Goal: Complete application form: Complete application form

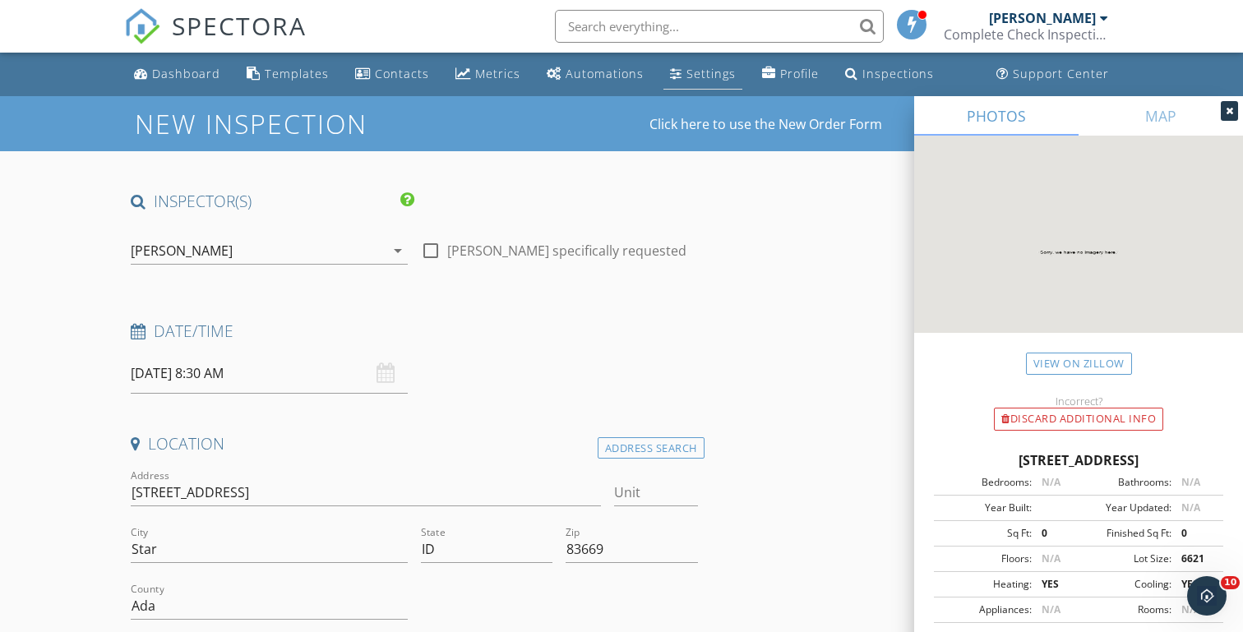
click at [701, 73] on div "Settings" at bounding box center [710, 74] width 49 height 16
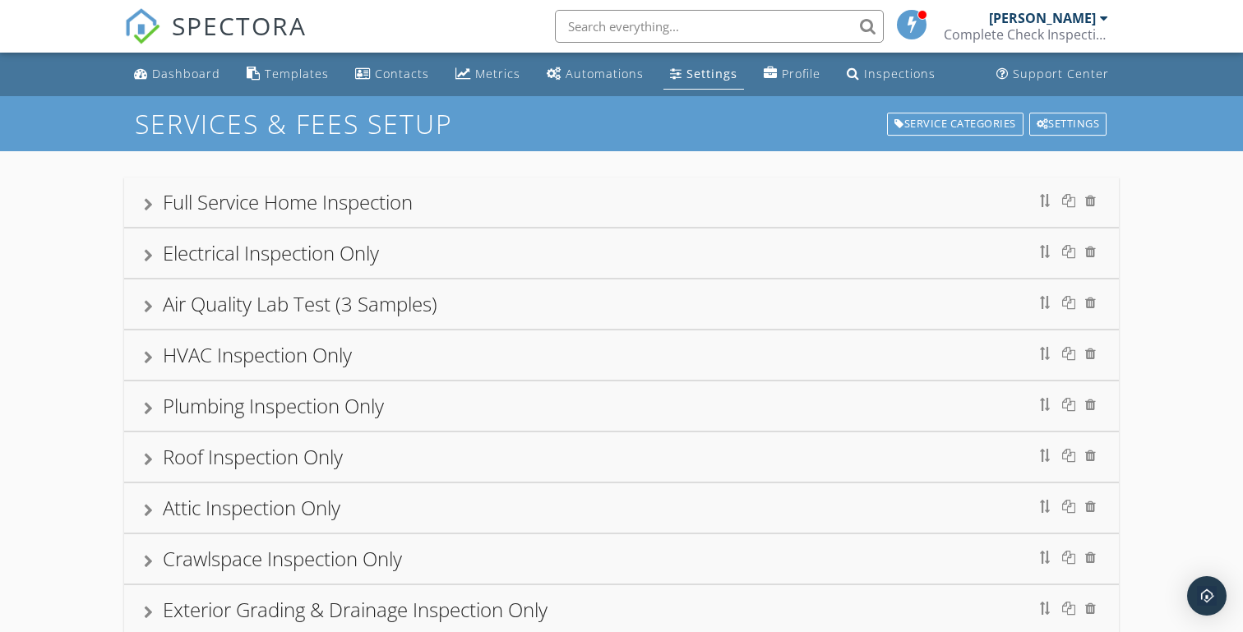
click at [219, 196] on div "Full Service Home Inspection" at bounding box center [288, 201] width 250 height 27
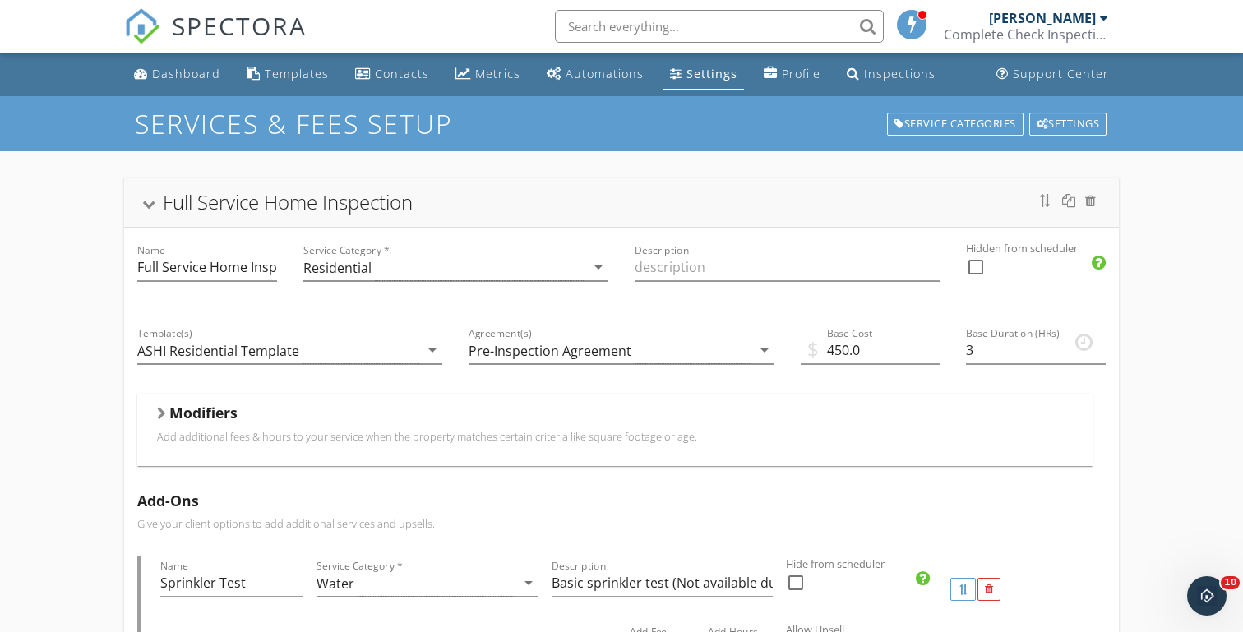
click at [166, 416] on div "Modifiers" at bounding box center [615, 416] width 916 height 25
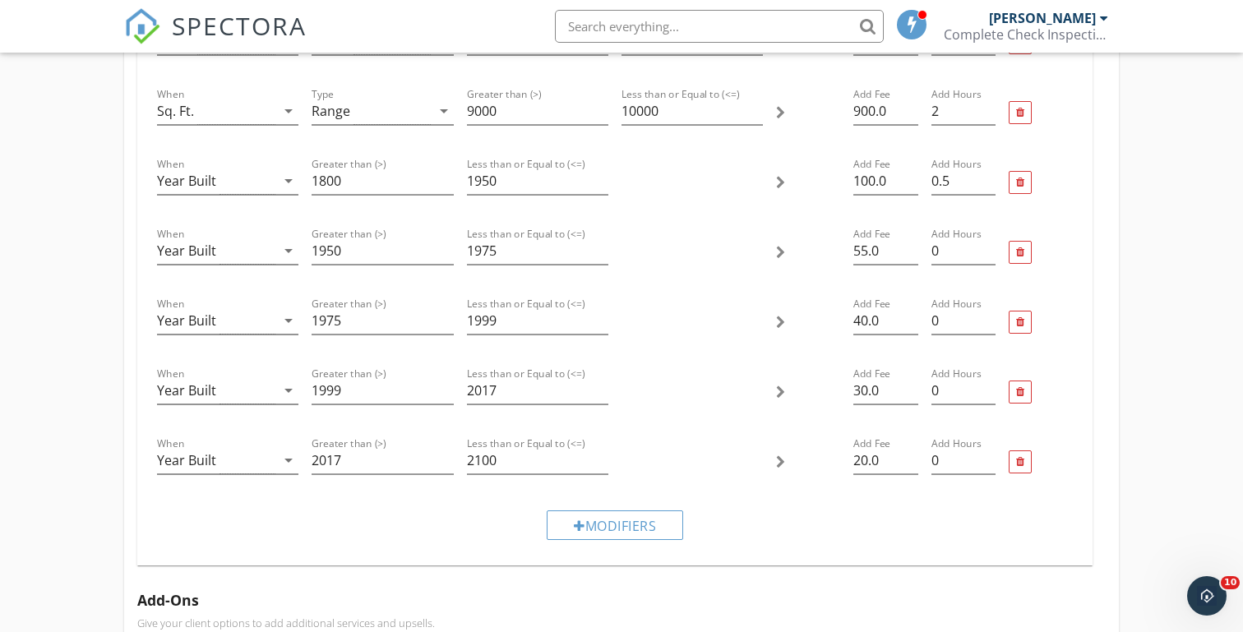
scroll to position [1679, 0]
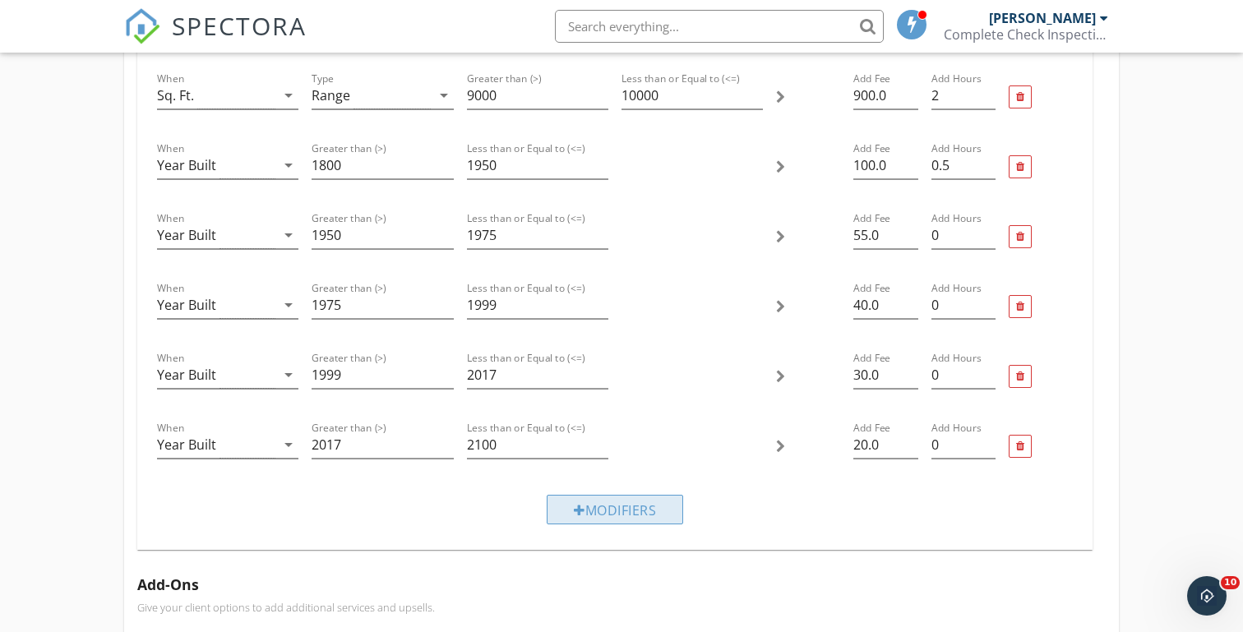
click at [617, 509] on div "Modifiers" at bounding box center [615, 510] width 136 height 30
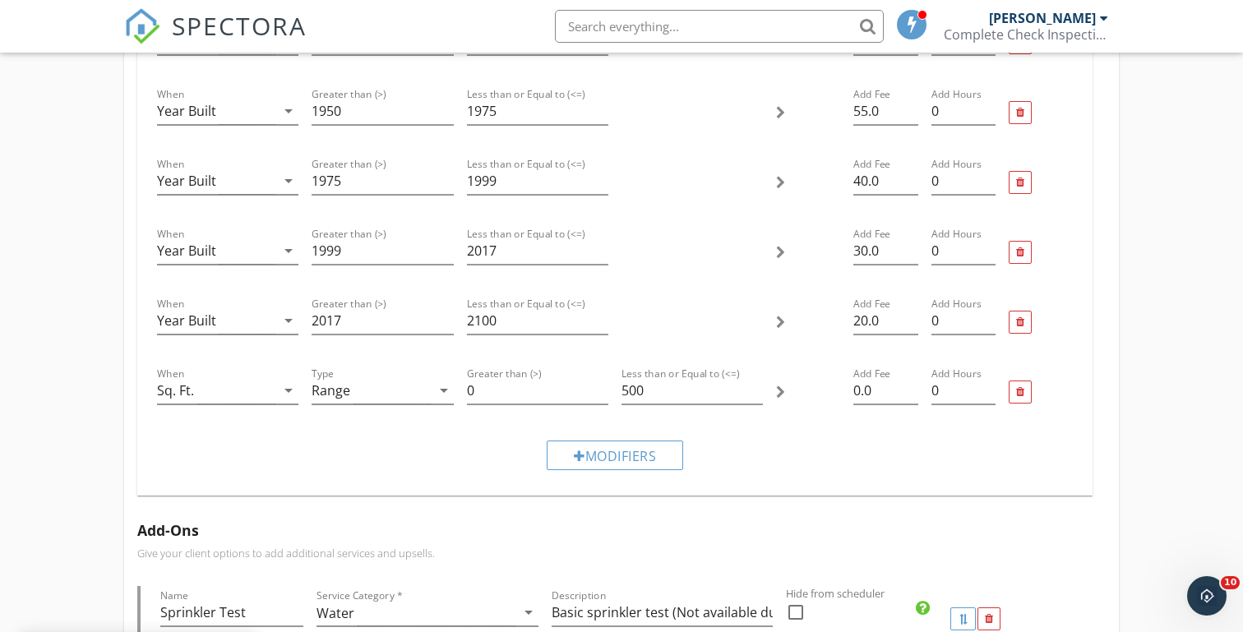
scroll to position [1822, 0]
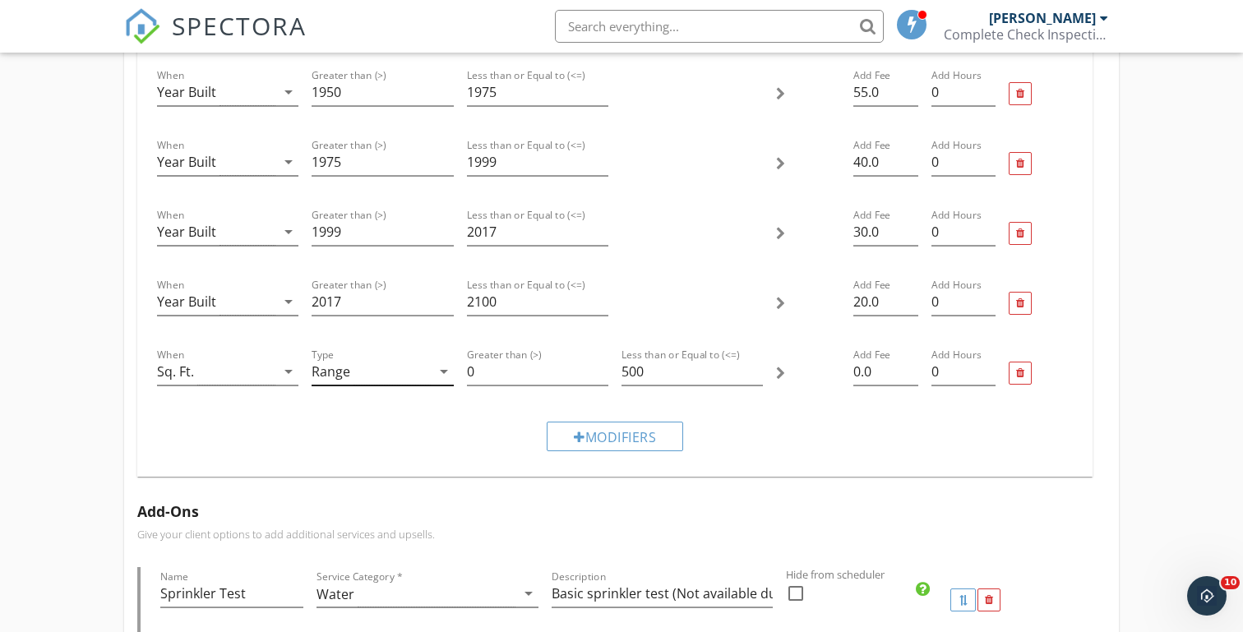
click at [348, 375] on div "Range" at bounding box center [331, 371] width 39 height 15
click at [348, 375] on div "Range" at bounding box center [382, 384] width 115 height 20
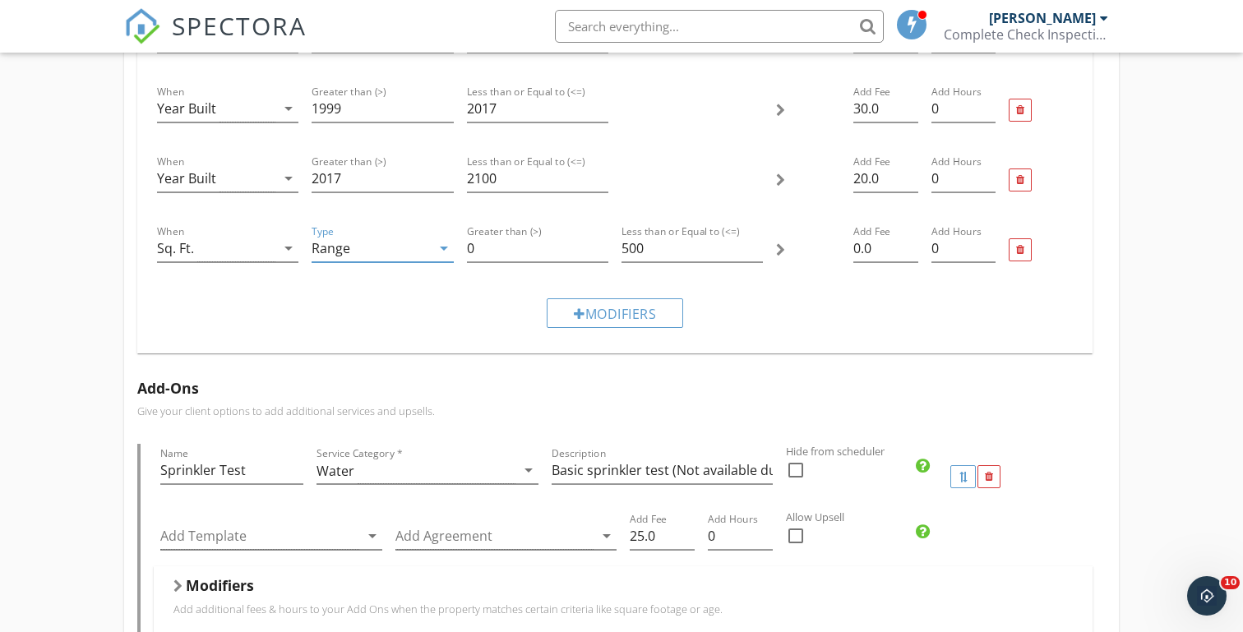
scroll to position [1942, 0]
click at [496, 248] on input "0" at bounding box center [537, 251] width 141 height 27
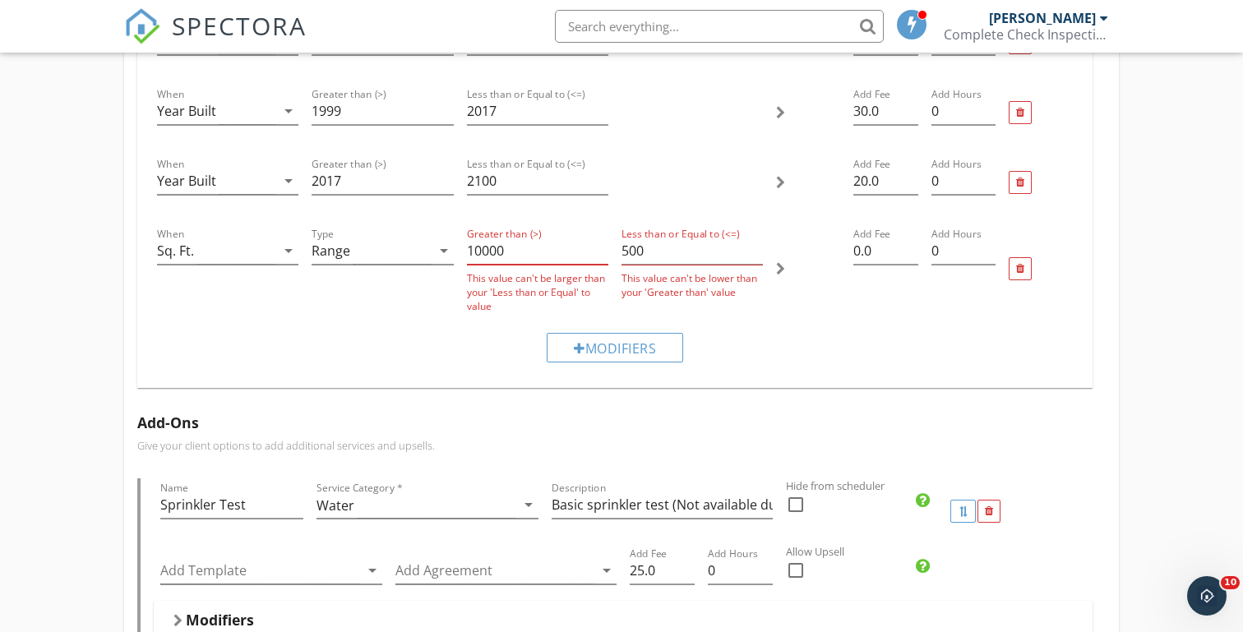
type input "10000"
click at [658, 256] on input "500" at bounding box center [691, 251] width 141 height 27
type input "5"
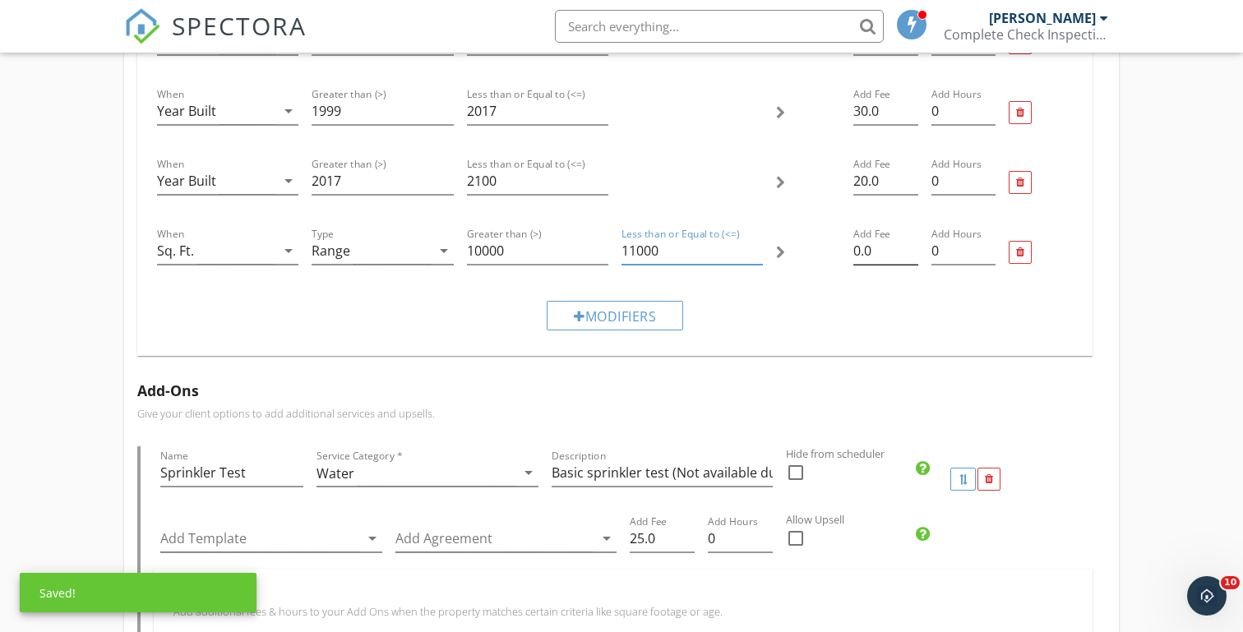
type input "11000"
click at [874, 247] on input "0.0" at bounding box center [885, 251] width 64 height 27
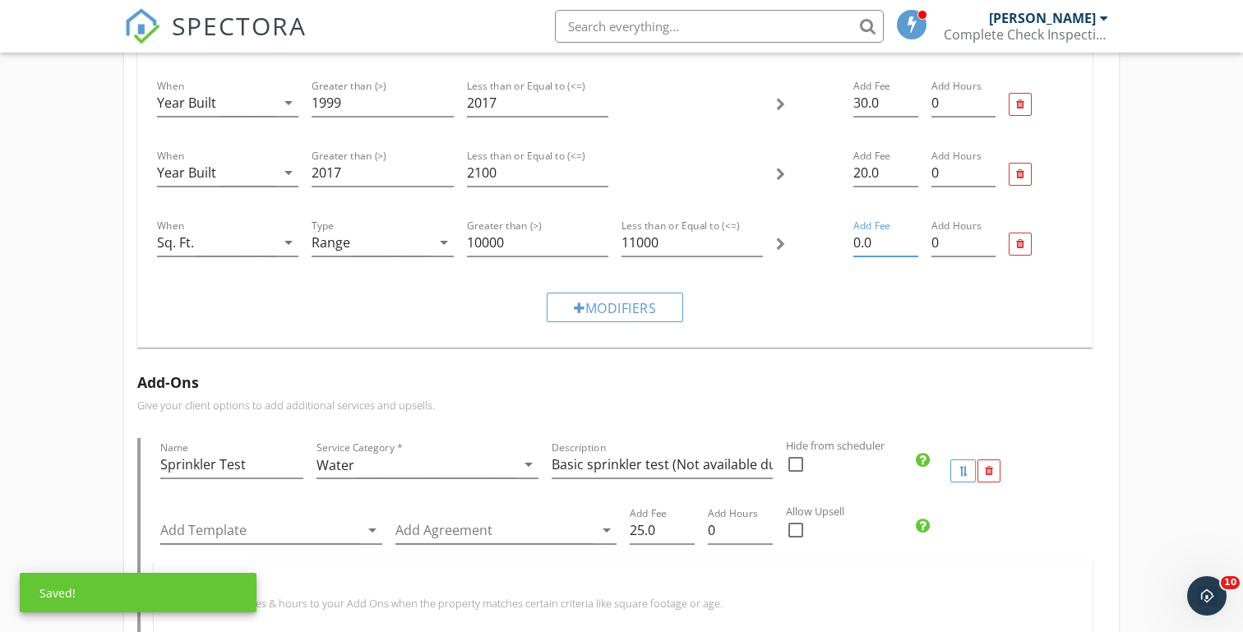
type input "0"
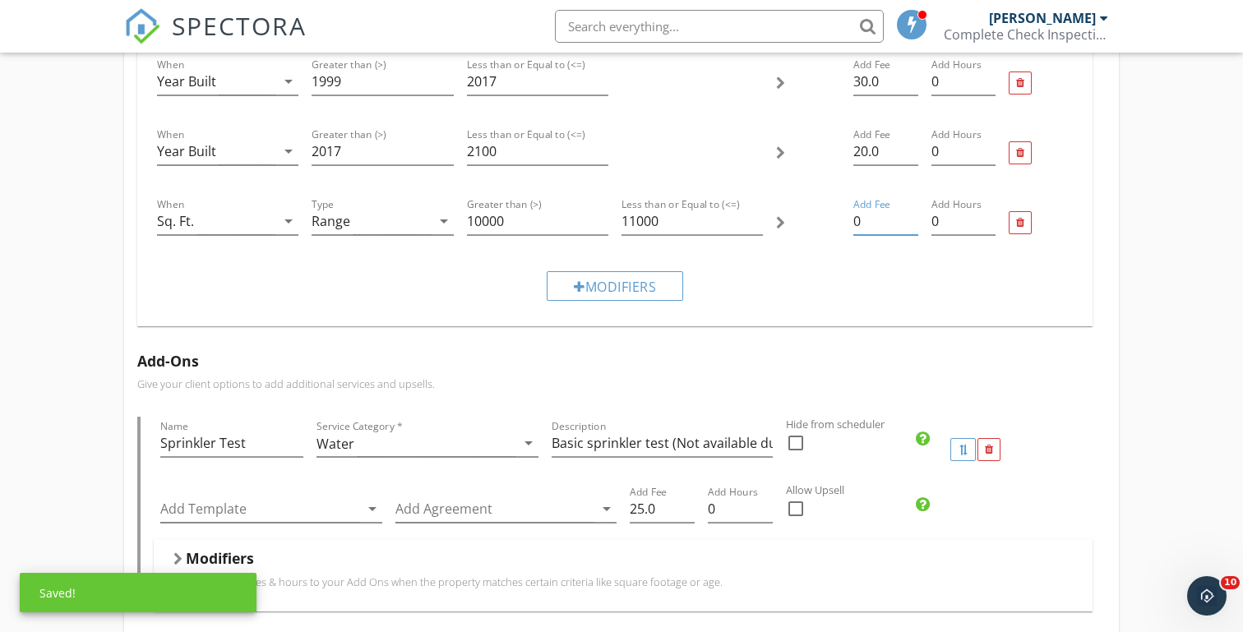
scroll to position [1974, 0]
type input "1000"
click at [802, 302] on div "Modifiers" at bounding box center [614, 283] width 929 height 55
click at [608, 294] on div "Modifiers" at bounding box center [615, 285] width 136 height 30
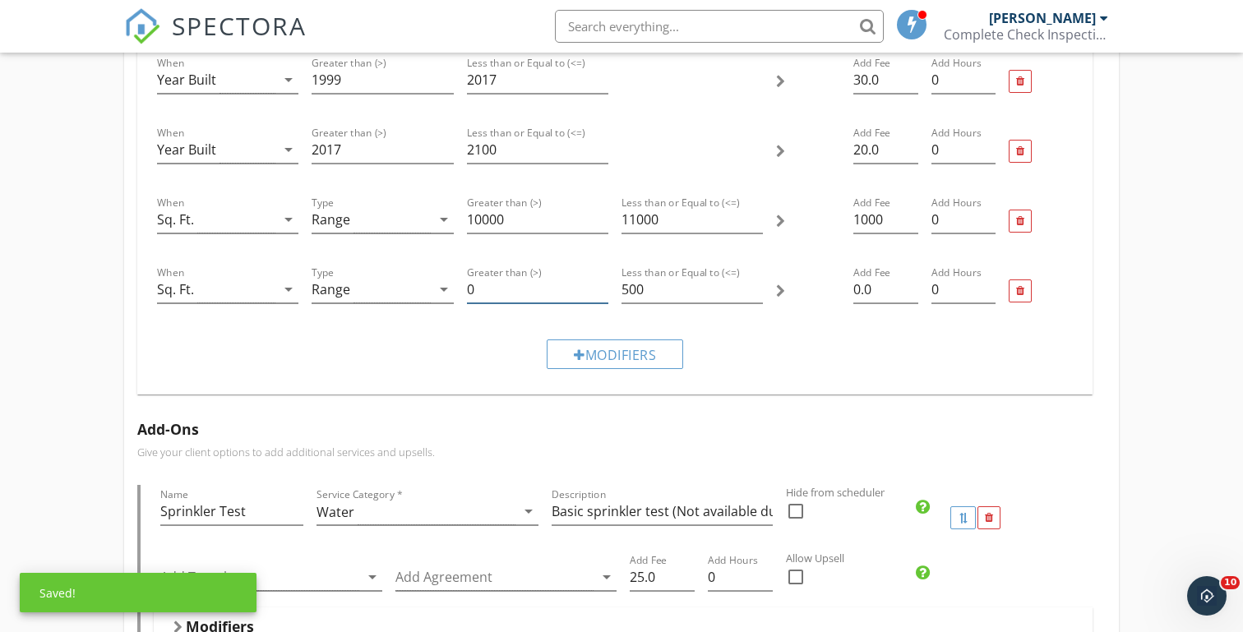
click at [491, 292] on input "0" at bounding box center [537, 289] width 141 height 27
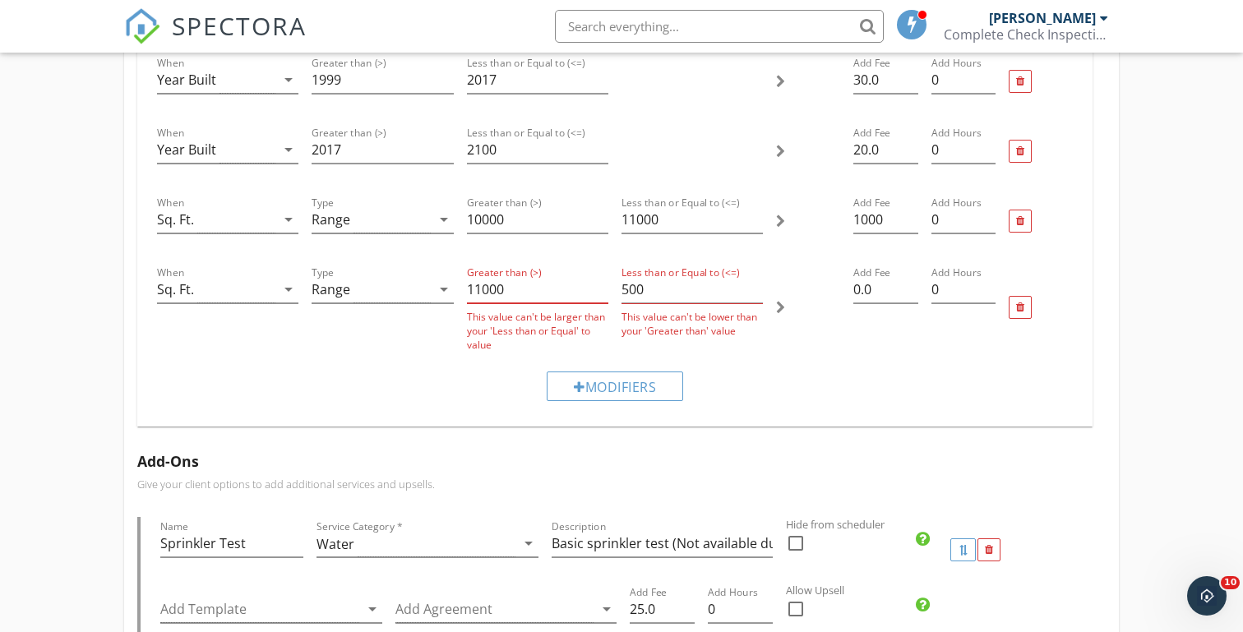
type input "11000"
click at [658, 296] on input "500" at bounding box center [691, 289] width 141 height 27
type input "5"
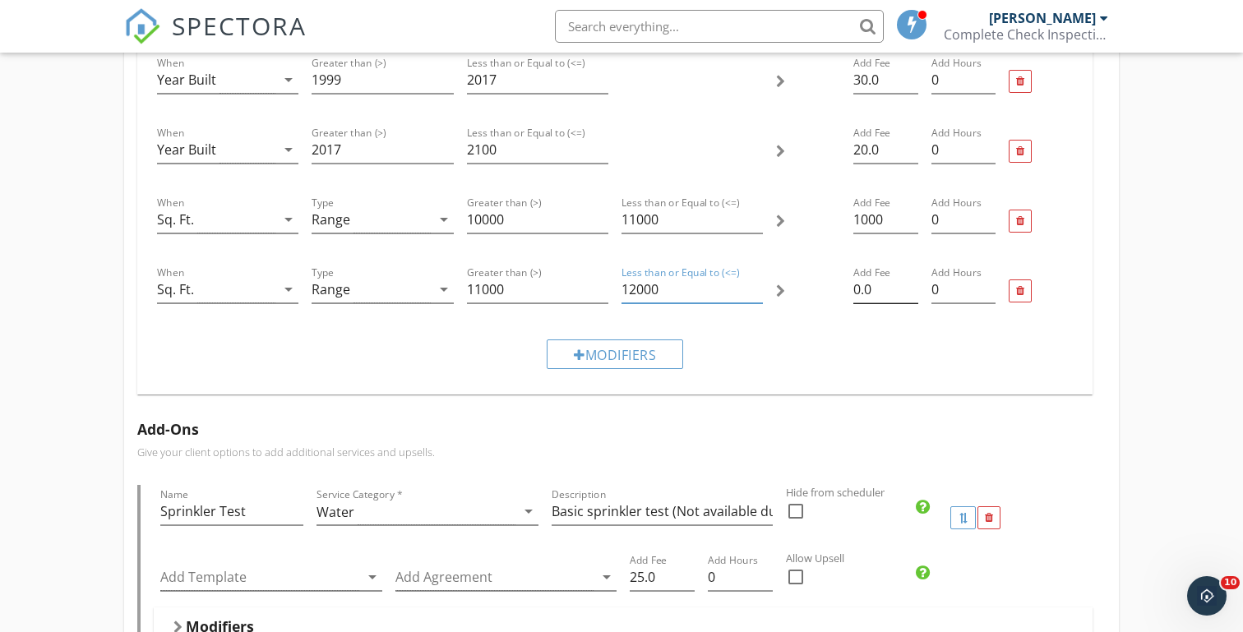
type input "12000"
click at [881, 294] on input "0.0" at bounding box center [885, 289] width 64 height 27
type input "0"
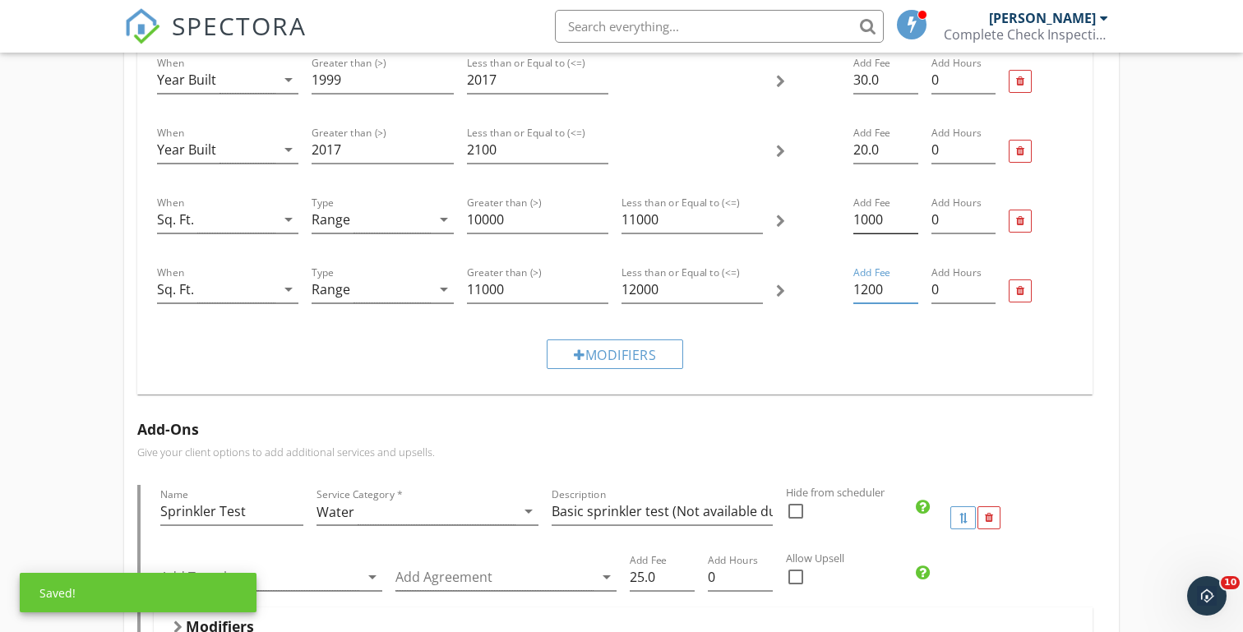
type input "1200"
click at [866, 220] on input "1000" at bounding box center [885, 219] width 64 height 27
type input "1100"
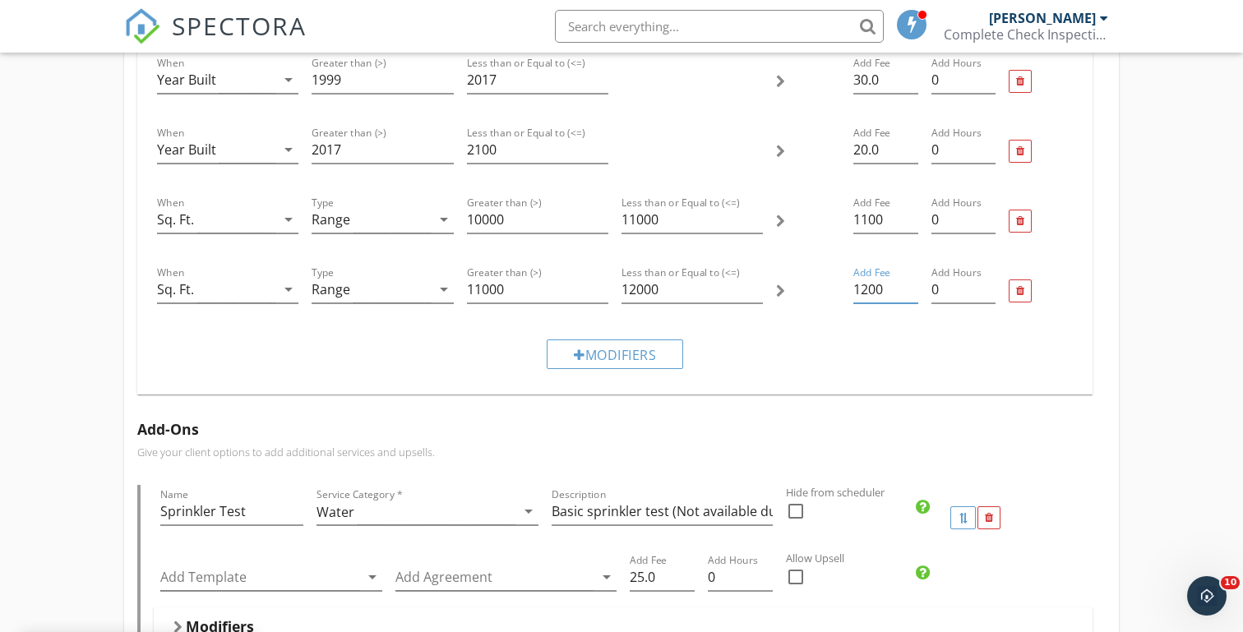
click at [868, 287] on input "1200" at bounding box center [885, 289] width 64 height 27
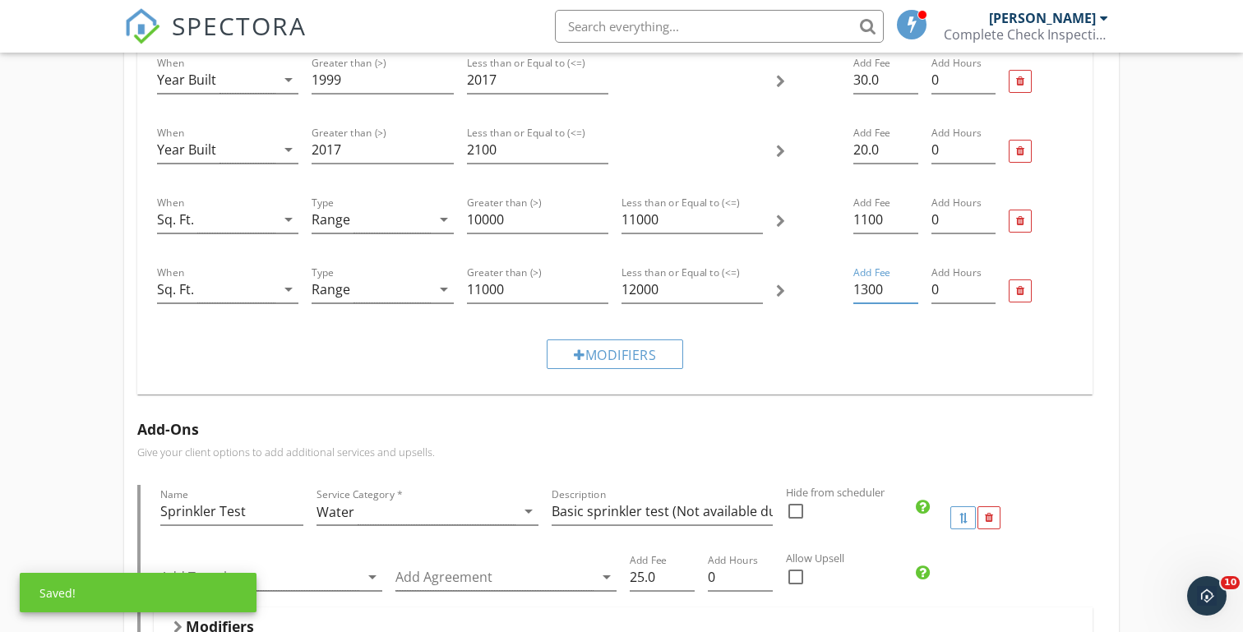
type input "1300"
click at [53, 286] on div "Full Service Home Inspection Name Full Service Home Inspection Service Category…" at bounding box center [621, 247] width 1243 height 4138
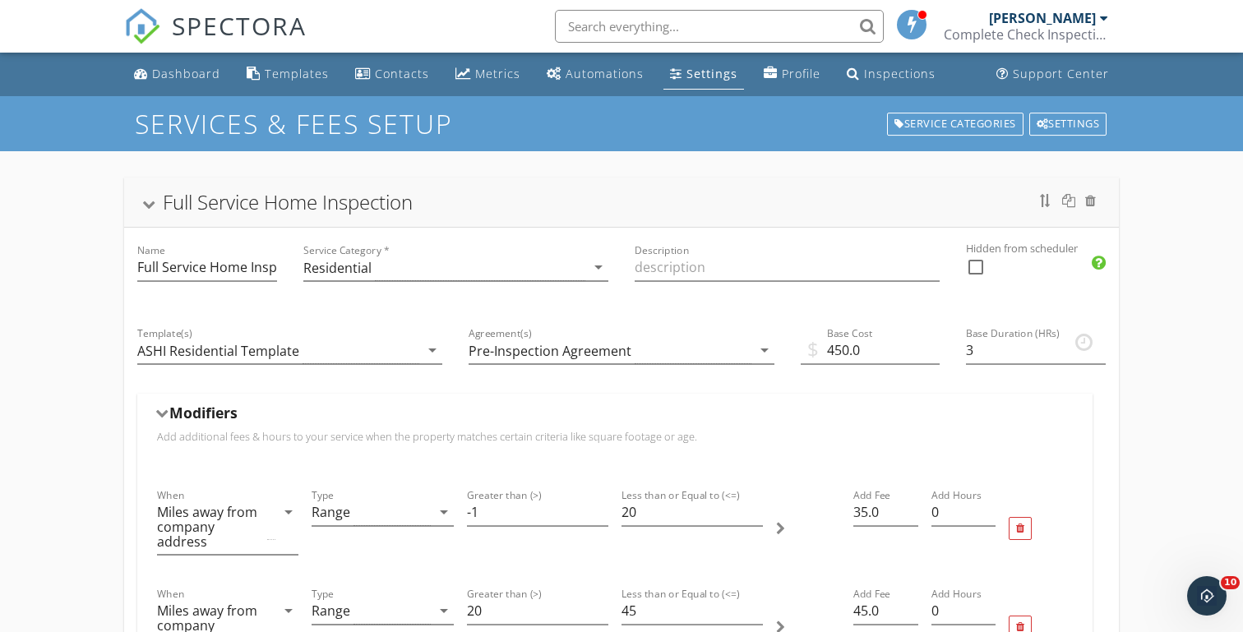
scroll to position [0, 0]
click at [174, 85] on link "Dashboard" at bounding box center [176, 74] width 99 height 30
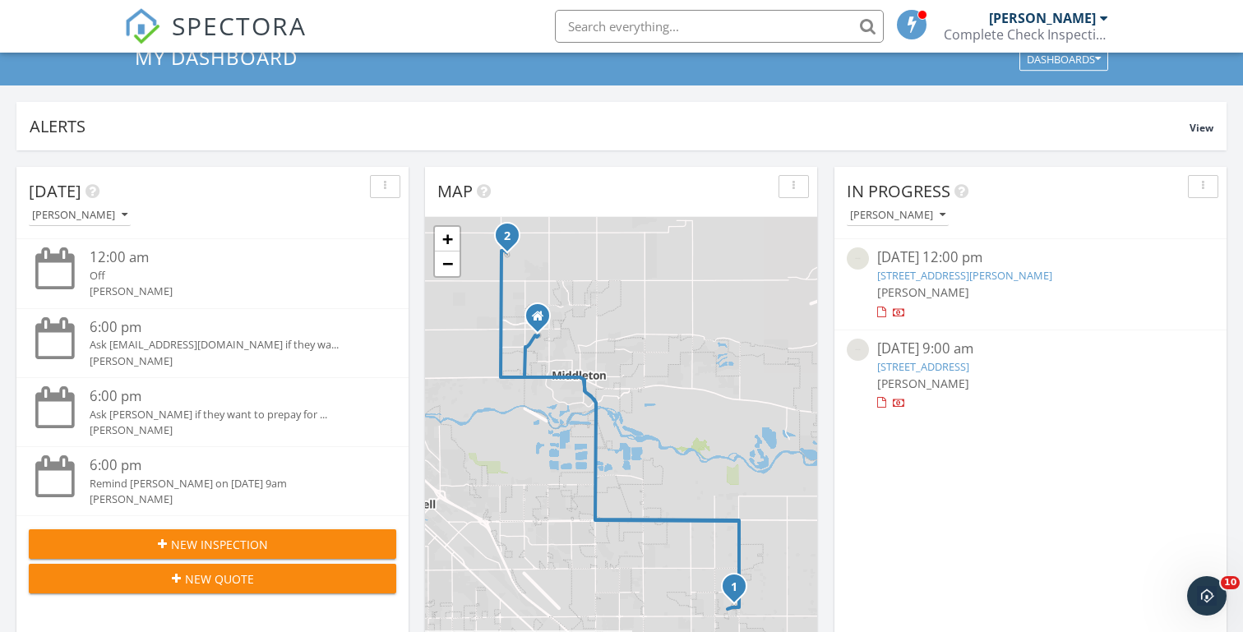
scroll to position [81, 0]
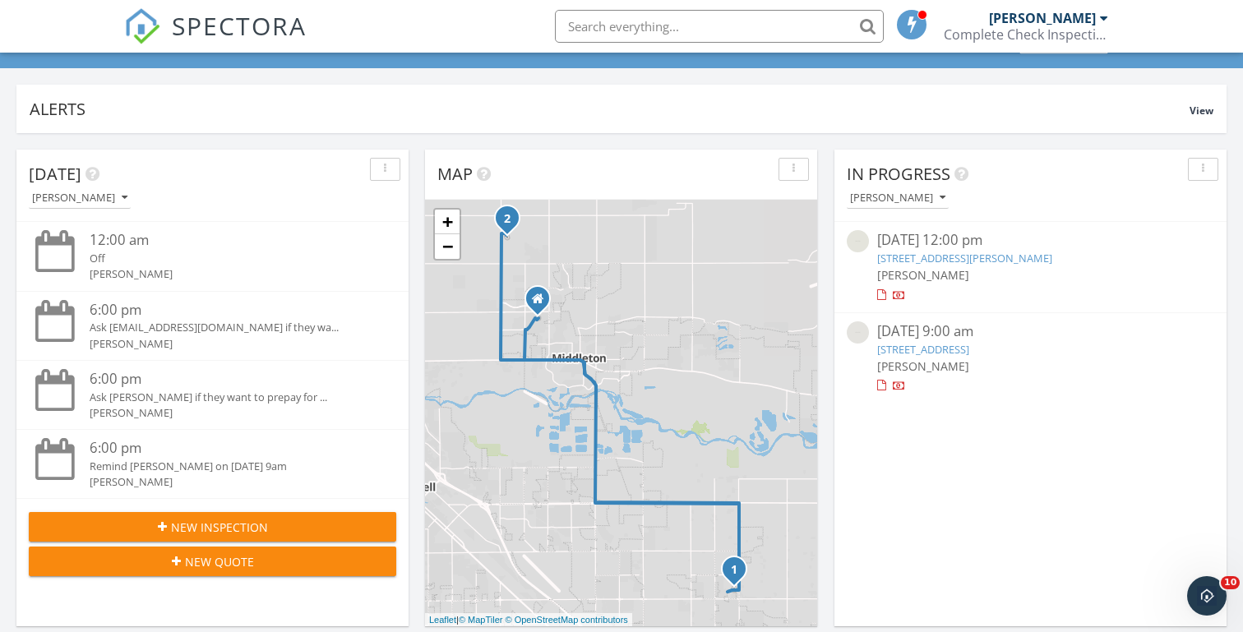
click at [218, 526] on span "New Inspection" at bounding box center [219, 527] width 97 height 17
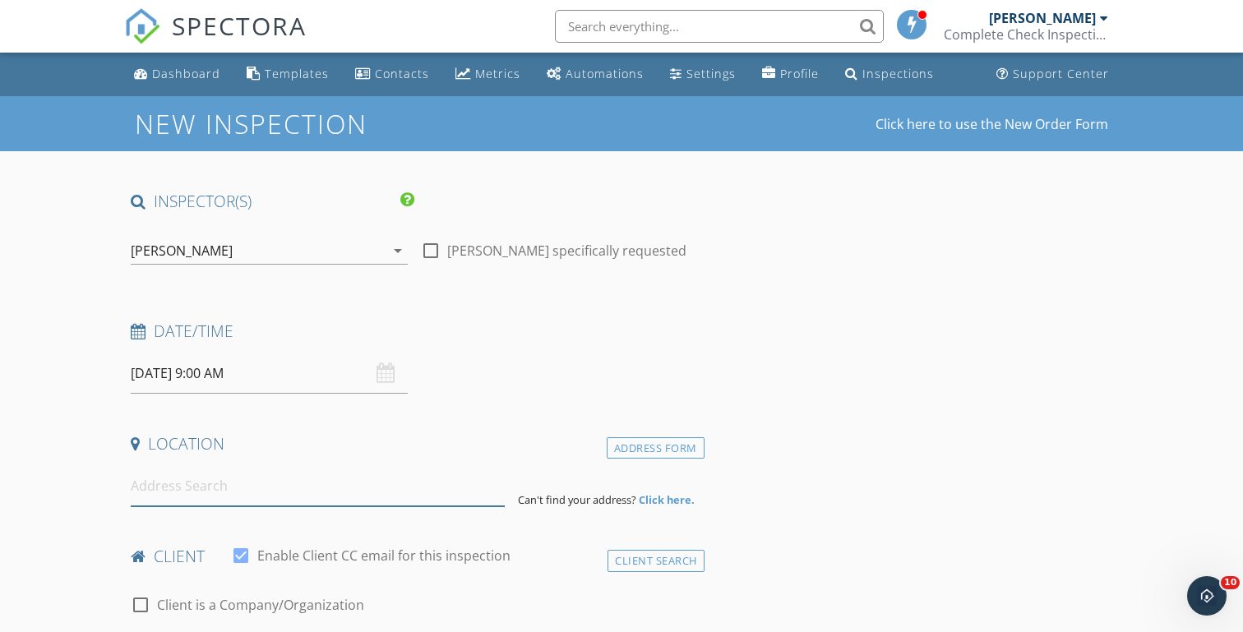
click at [177, 483] on input at bounding box center [317, 486] width 373 height 40
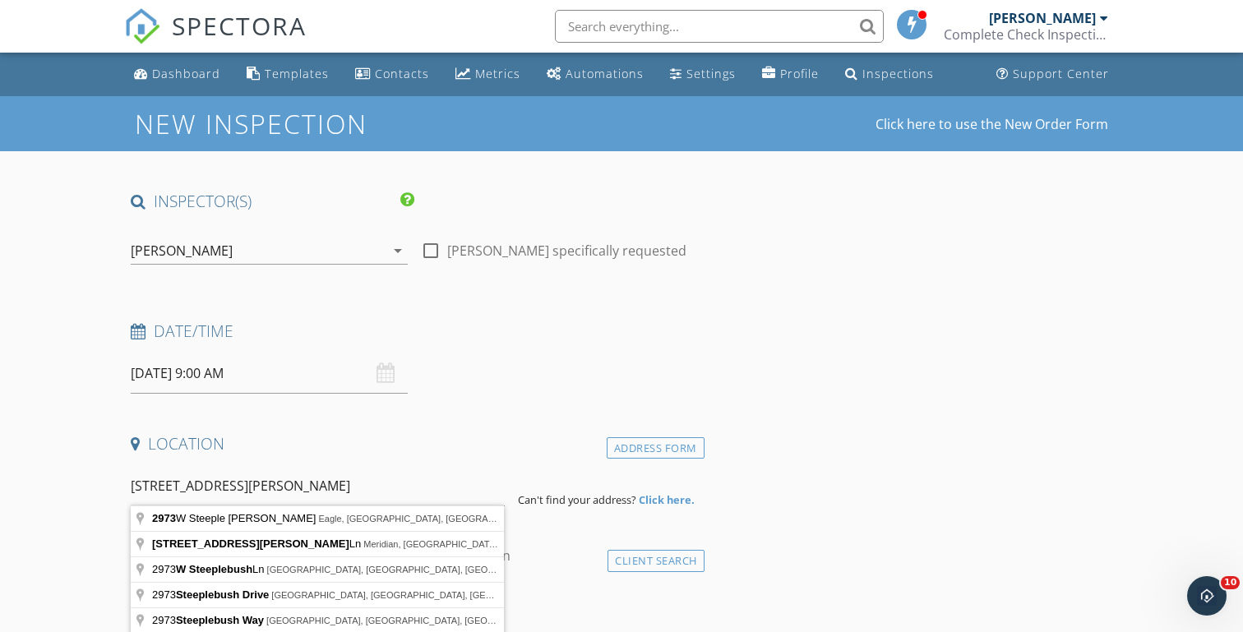
type input "[STREET_ADDRESS][PERSON_NAME]"
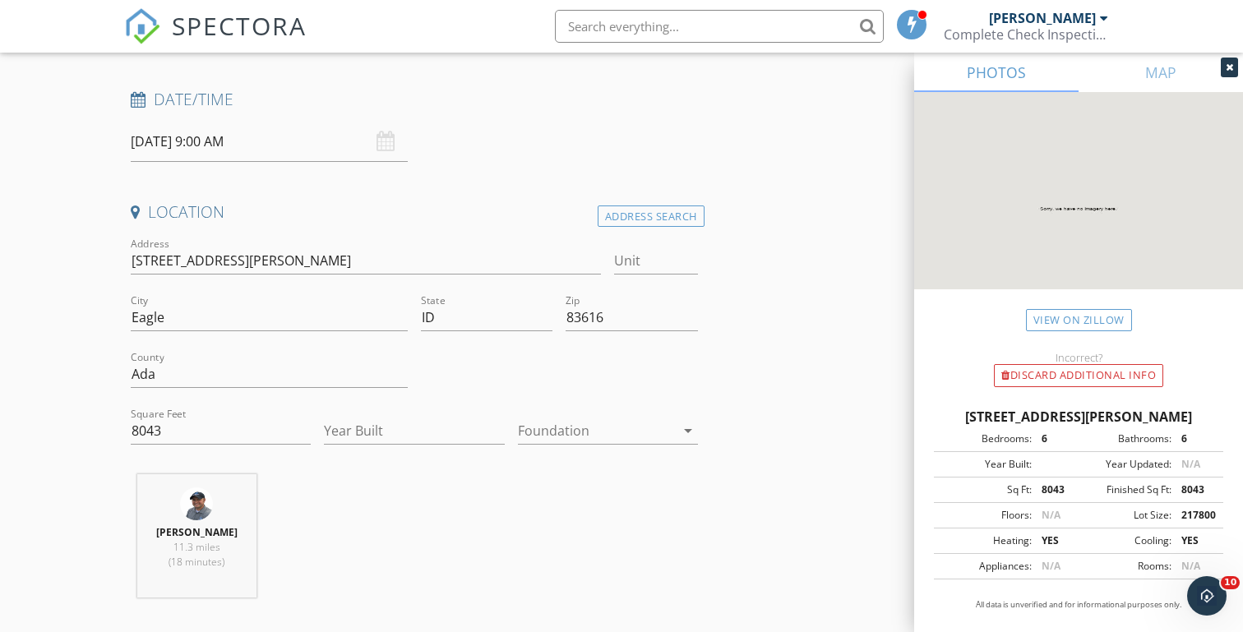
scroll to position [250, 0]
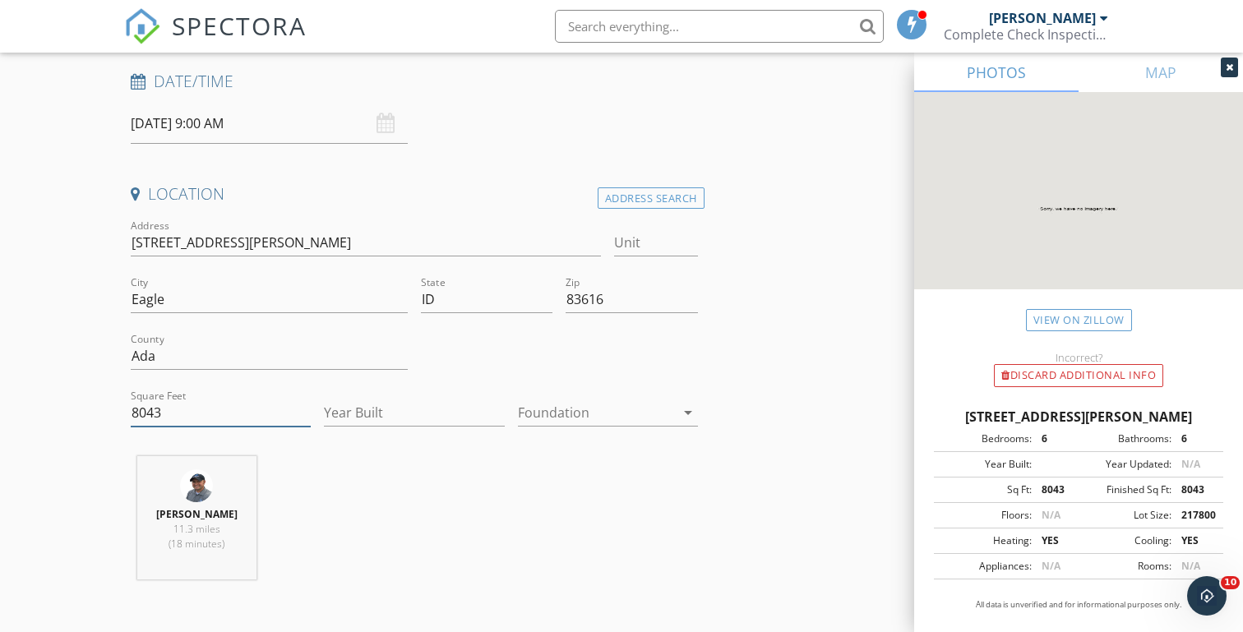
click at [142, 413] on input "8043" at bounding box center [221, 412] width 180 height 27
type input "11"
click at [350, 409] on input "Year Built" at bounding box center [414, 412] width 180 height 27
type input "2025"
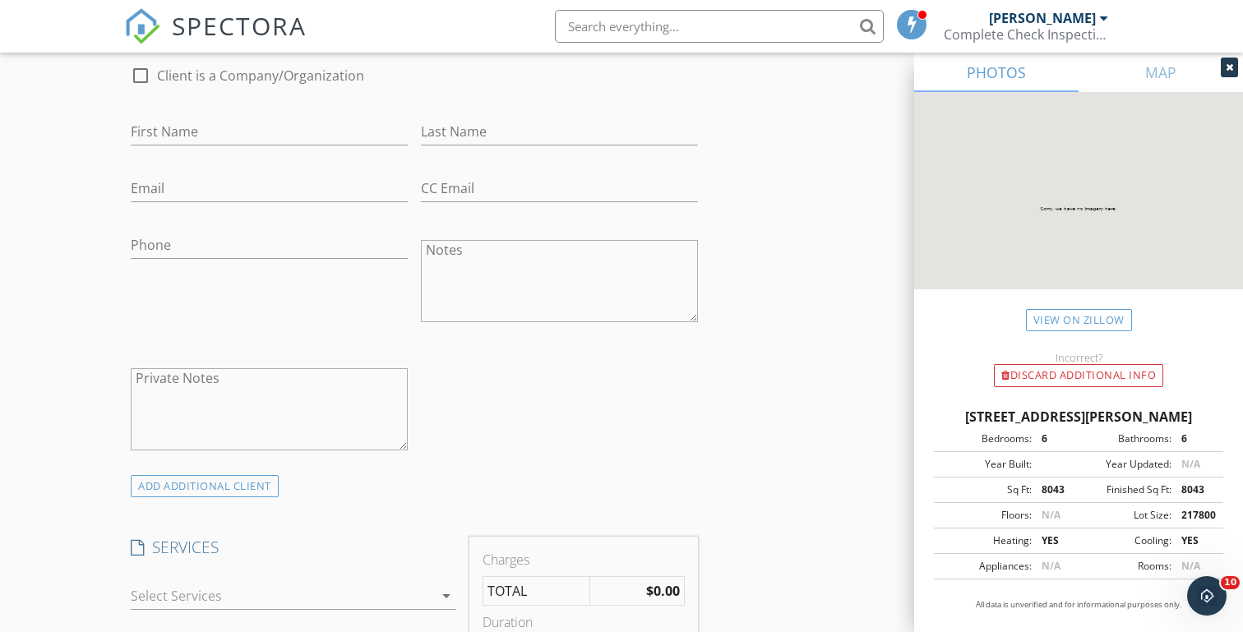
scroll to position [889, 0]
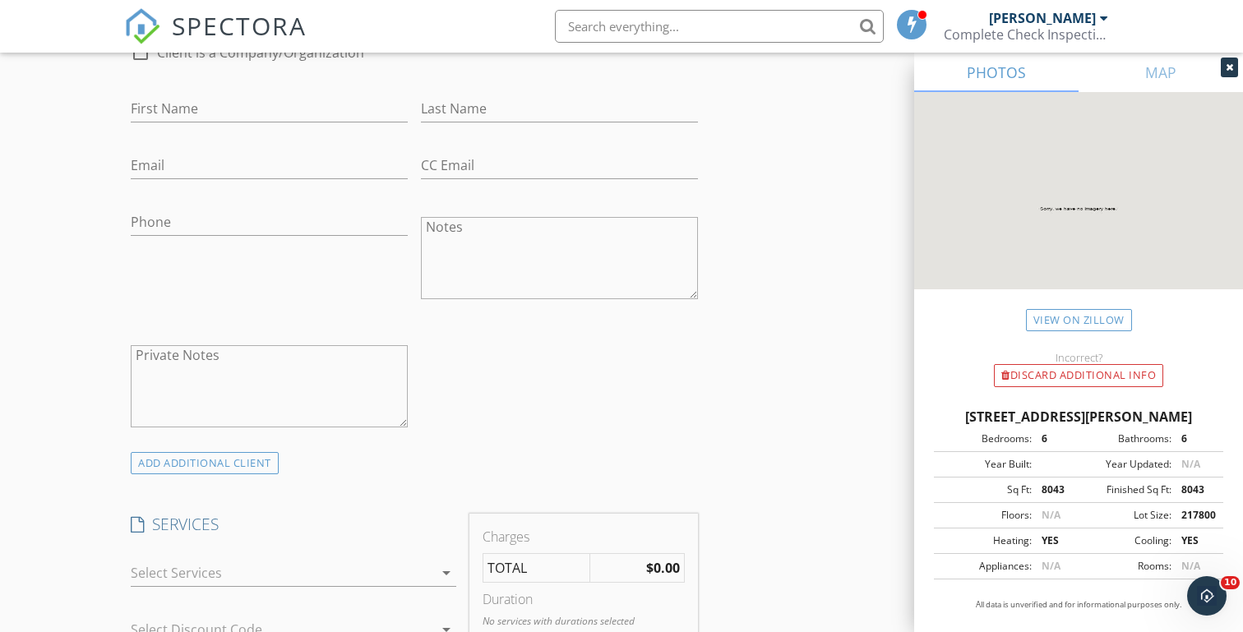
click at [195, 573] on div at bounding box center [282, 573] width 303 height 26
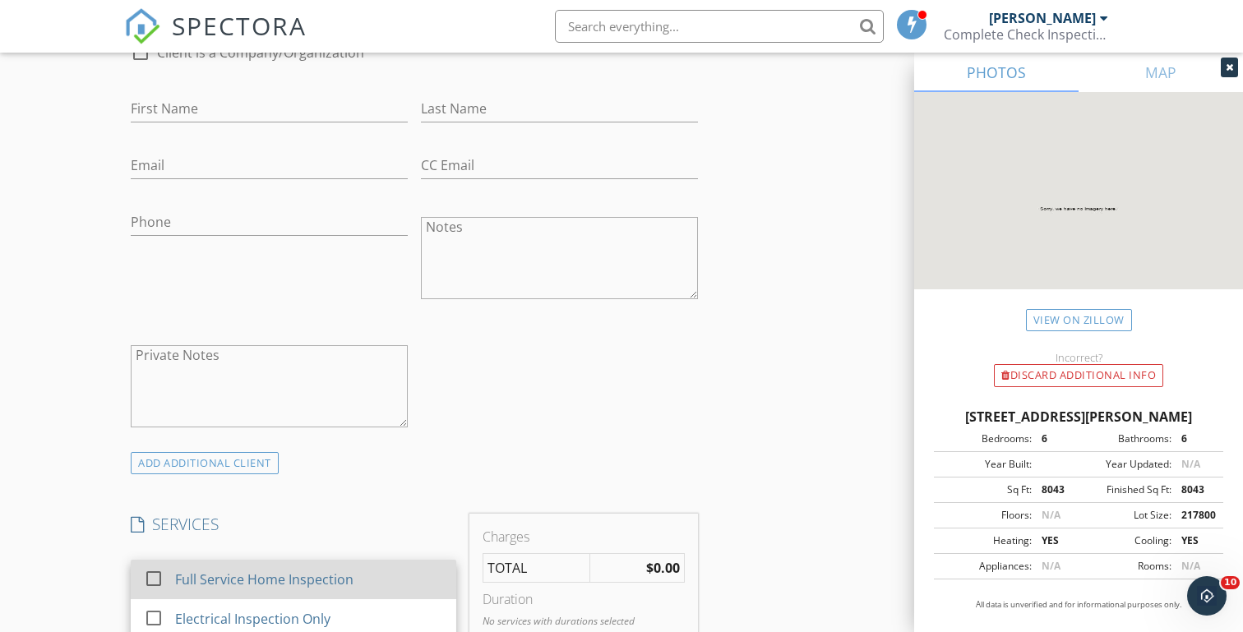
click at [217, 575] on div "Full Service Home Inspection" at bounding box center [265, 580] width 178 height 20
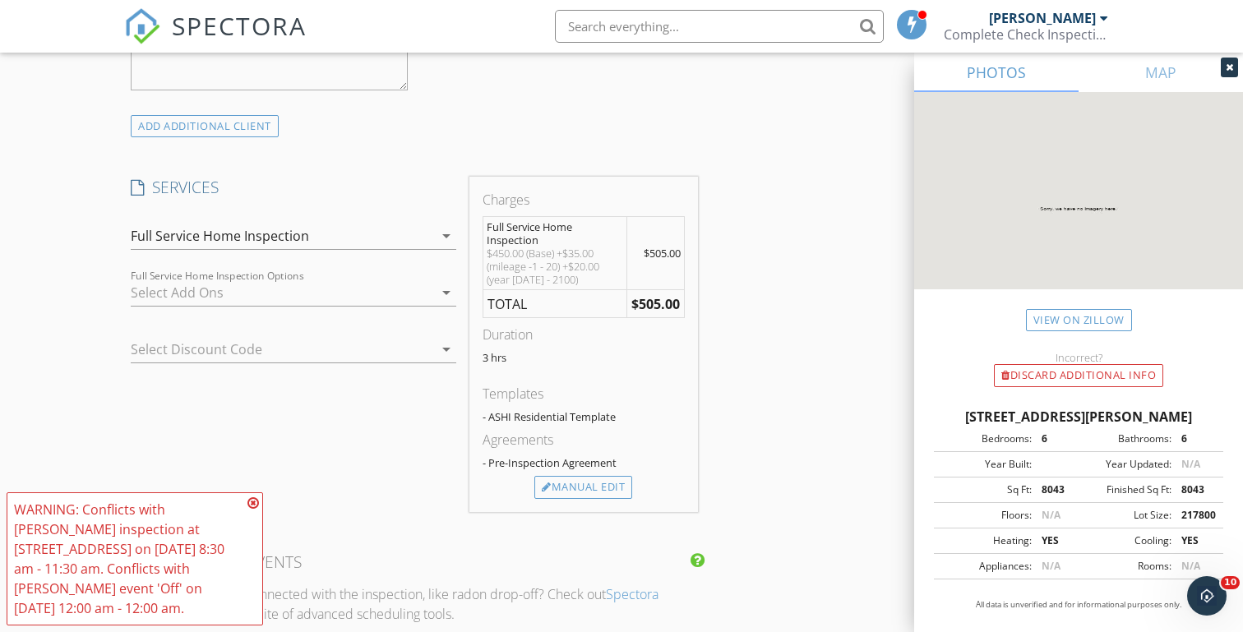
scroll to position [1258, 0]
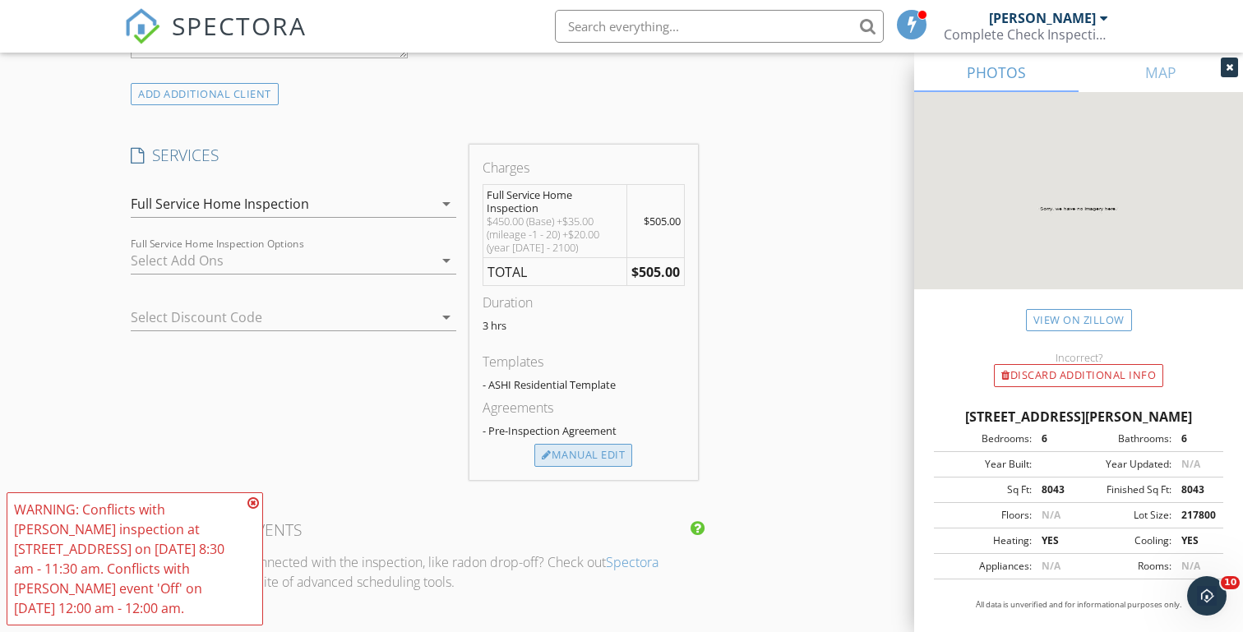
click at [567, 450] on div "Manual Edit" at bounding box center [583, 455] width 98 height 23
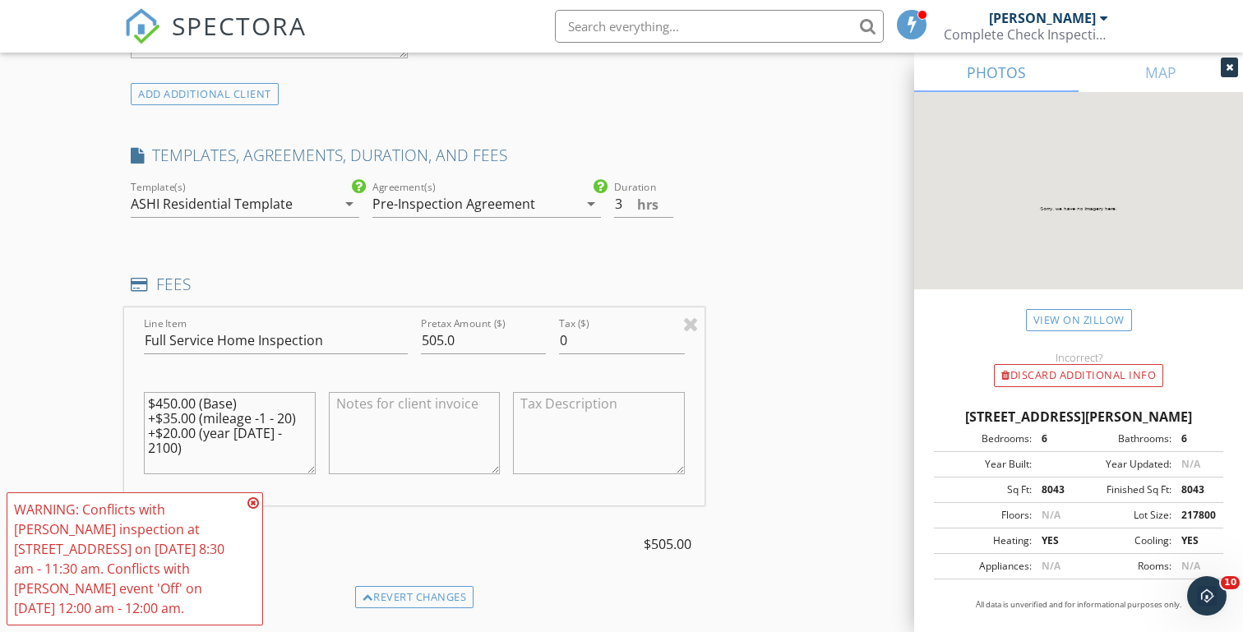
click at [256, 501] on icon at bounding box center [253, 502] width 12 height 13
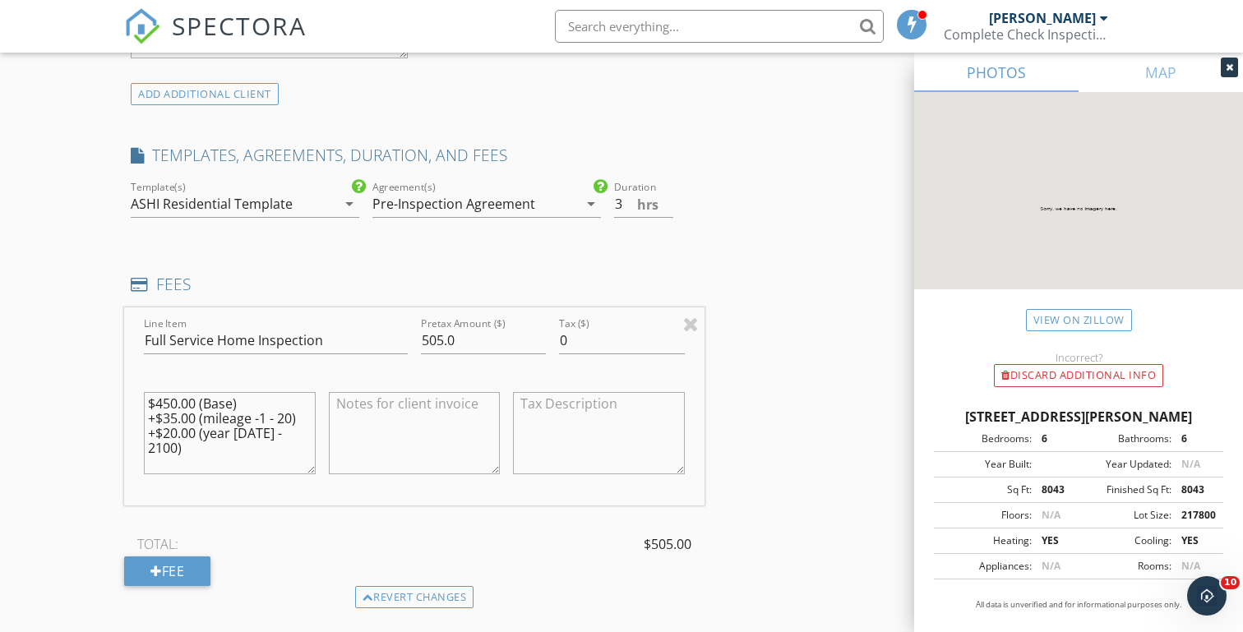
click at [76, 390] on div "New Inspection Click here to use the New Order Form INSPECTOR(S) check_box Mich…" at bounding box center [621, 370] width 1243 height 3064
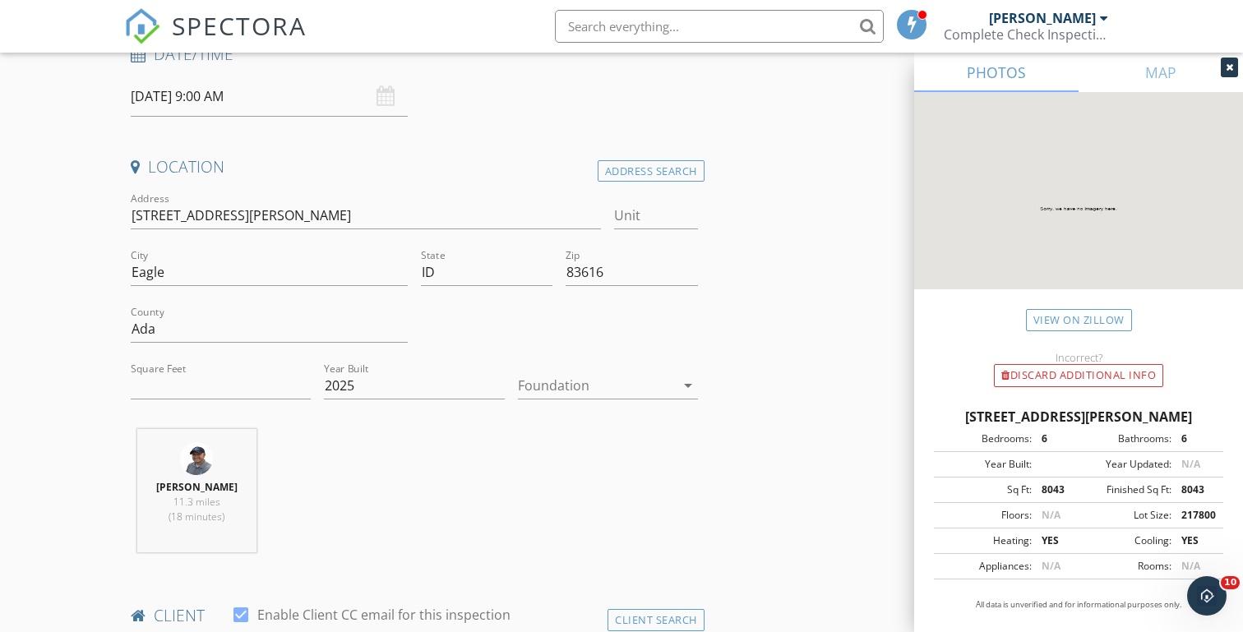
scroll to position [307, 0]
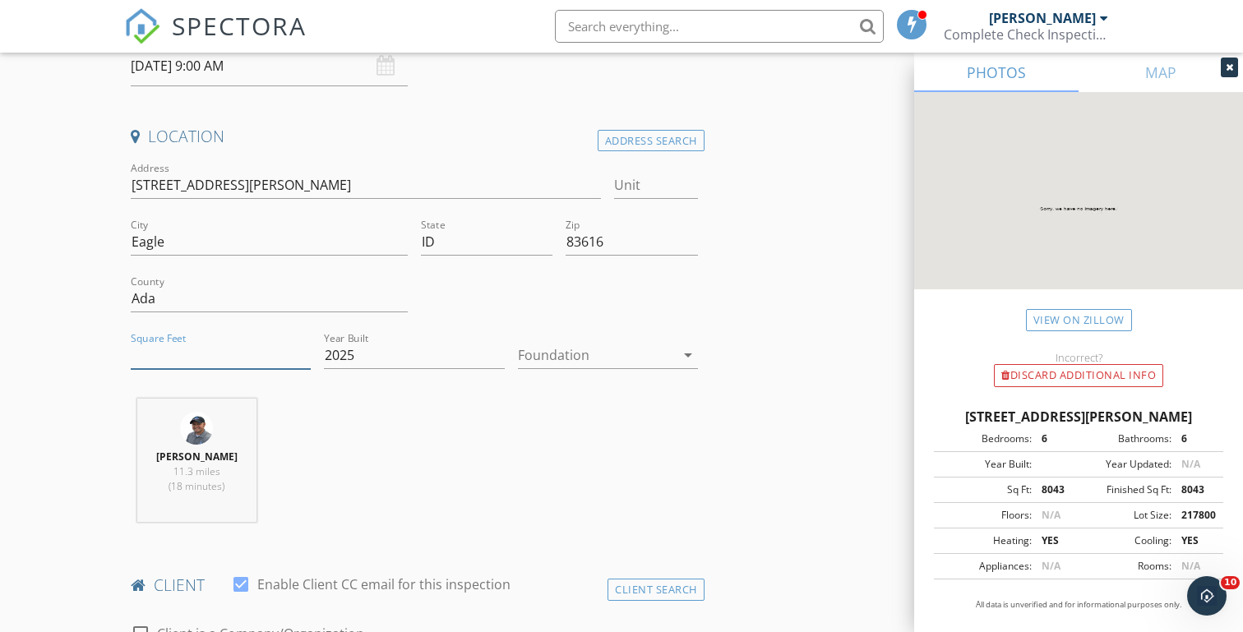
click at [149, 354] on input "Square Feet" at bounding box center [221, 355] width 180 height 27
type input "11867"
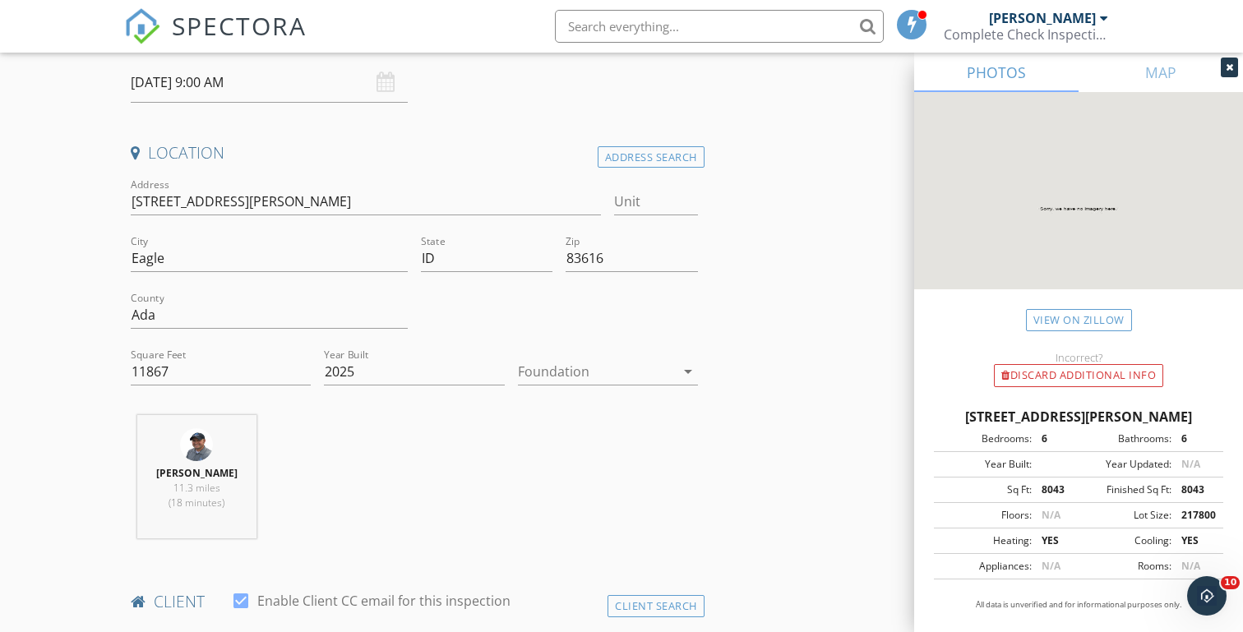
scroll to position [270, 0]
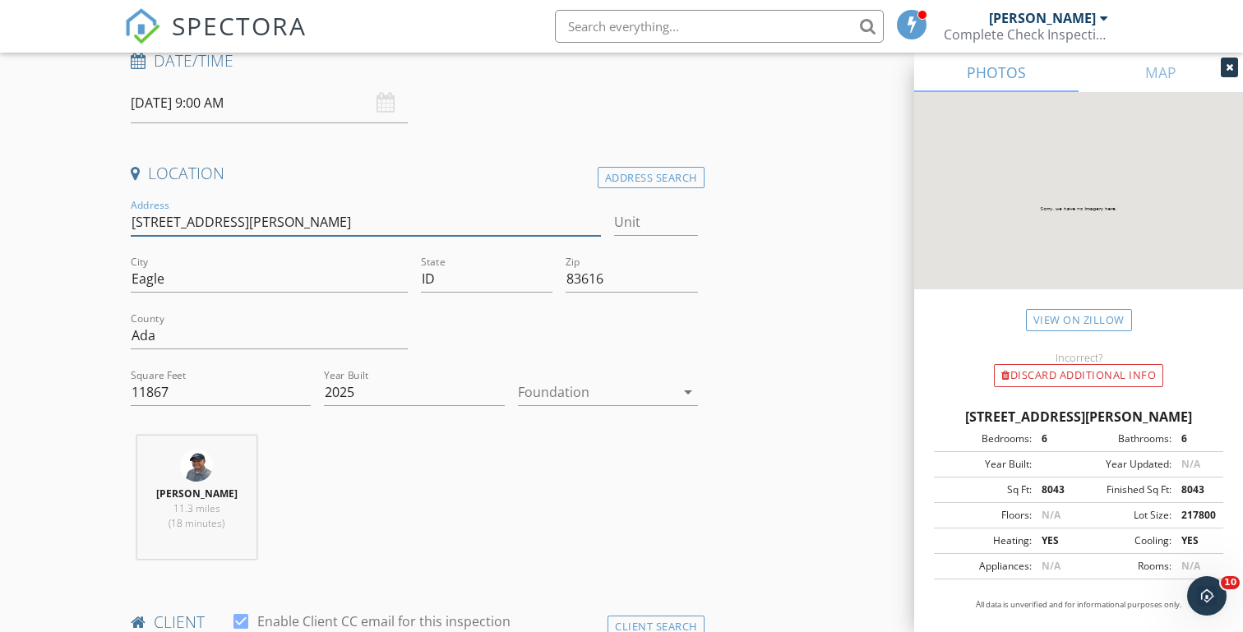
drag, startPoint x: 133, startPoint y: 221, endPoint x: 390, endPoint y: 226, distance: 256.5
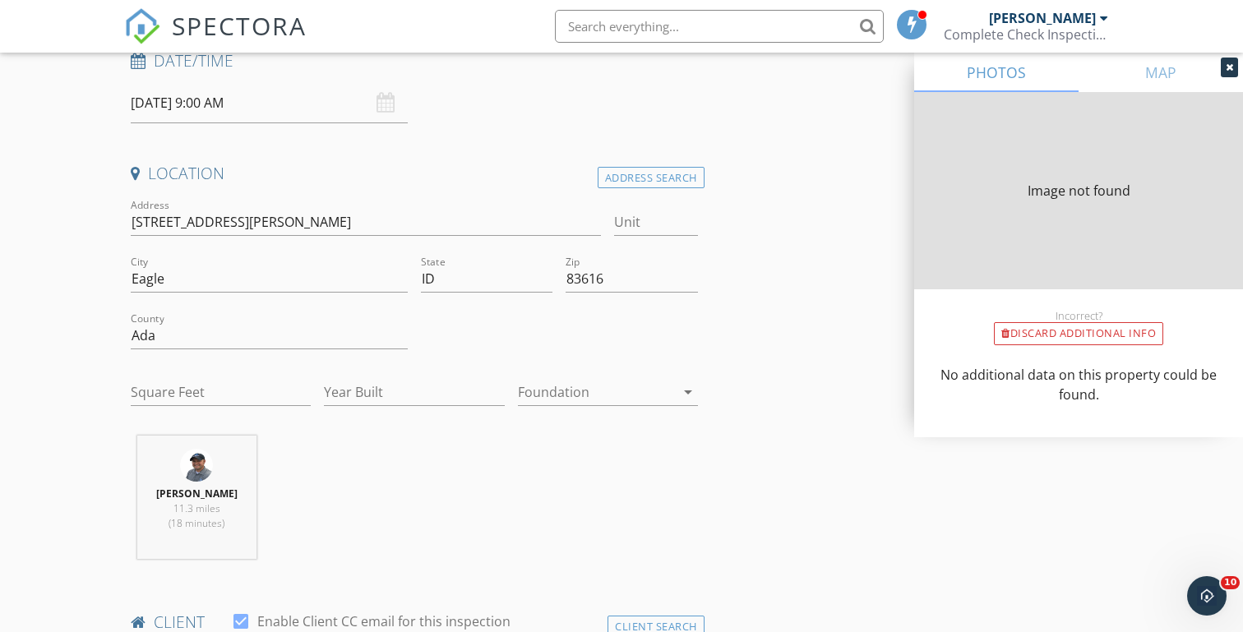
type input "8043"
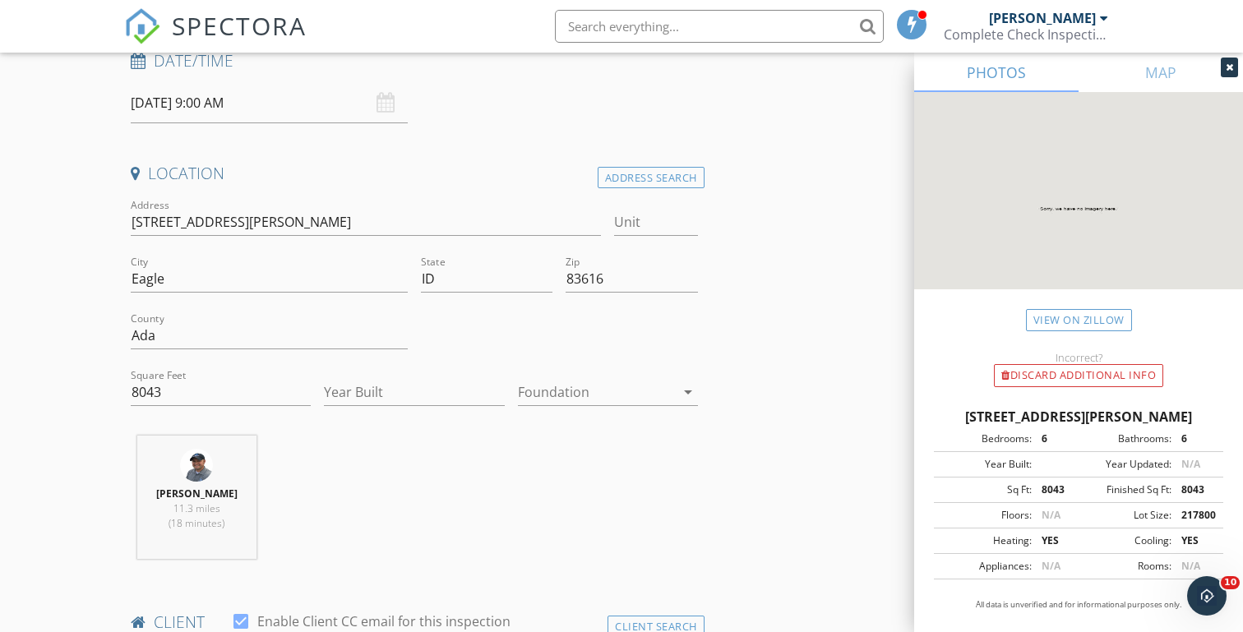
type input "4"
click at [141, 390] on input "8043" at bounding box center [221, 392] width 180 height 27
type input "11"
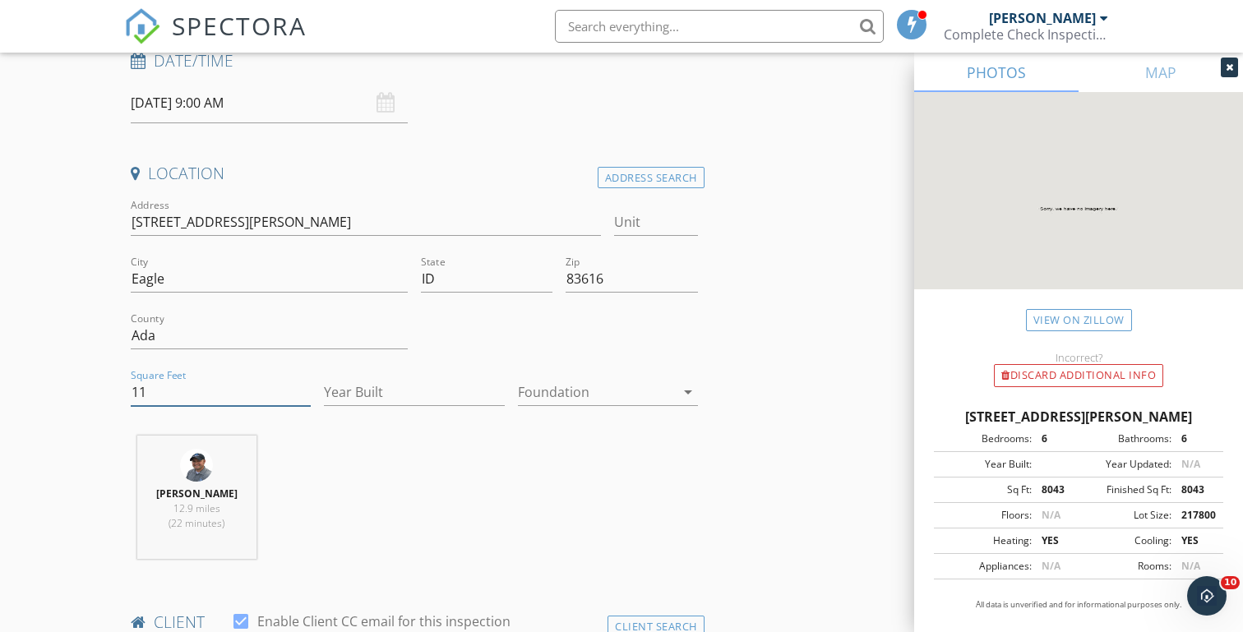
type input "3"
type input "11847"
click at [372, 392] on input "Year Built" at bounding box center [414, 392] width 180 height 27
type input "2025"
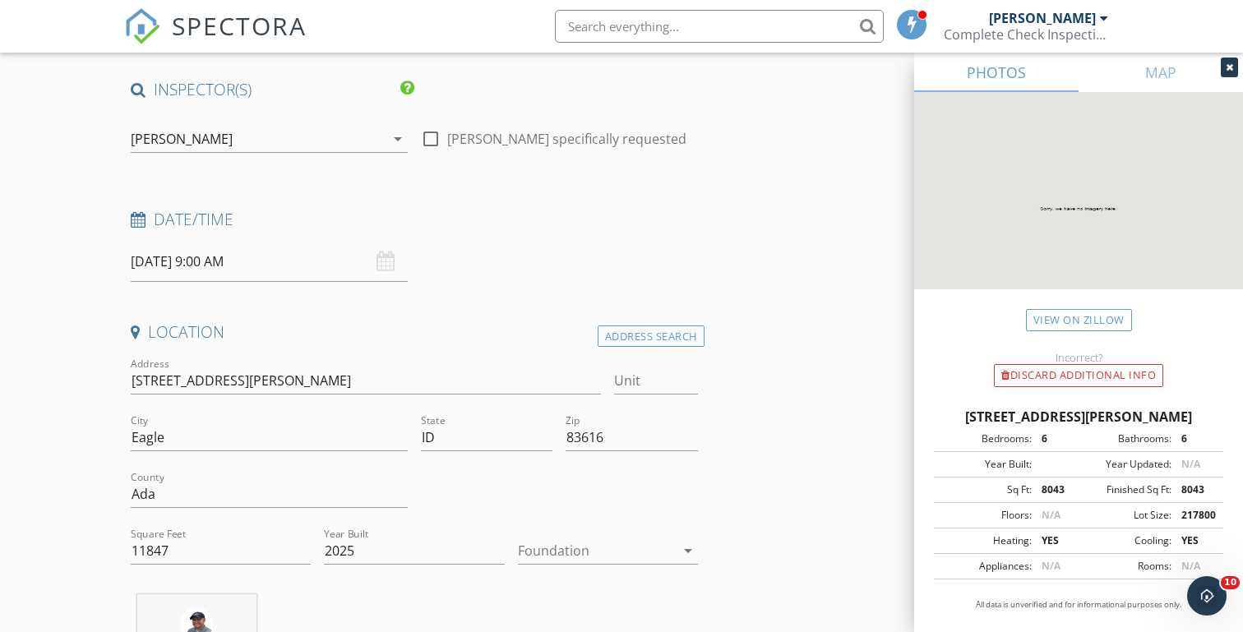
scroll to position [123, 0]
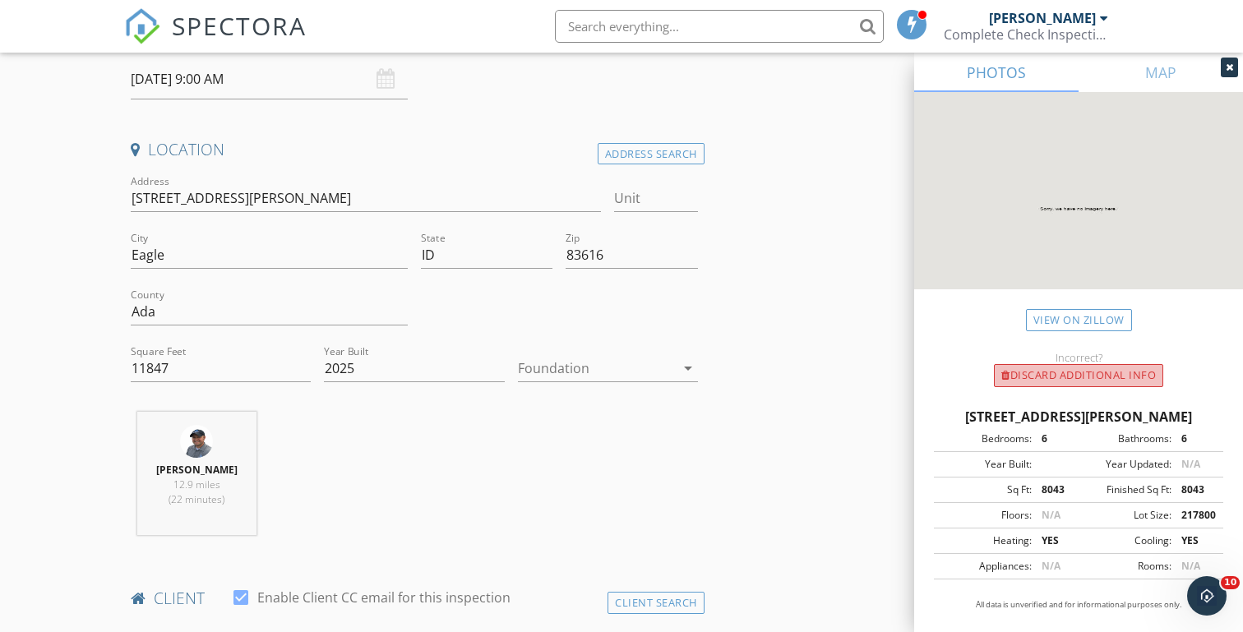
click at [1072, 378] on div "Discard Additional info" at bounding box center [1078, 375] width 169 height 23
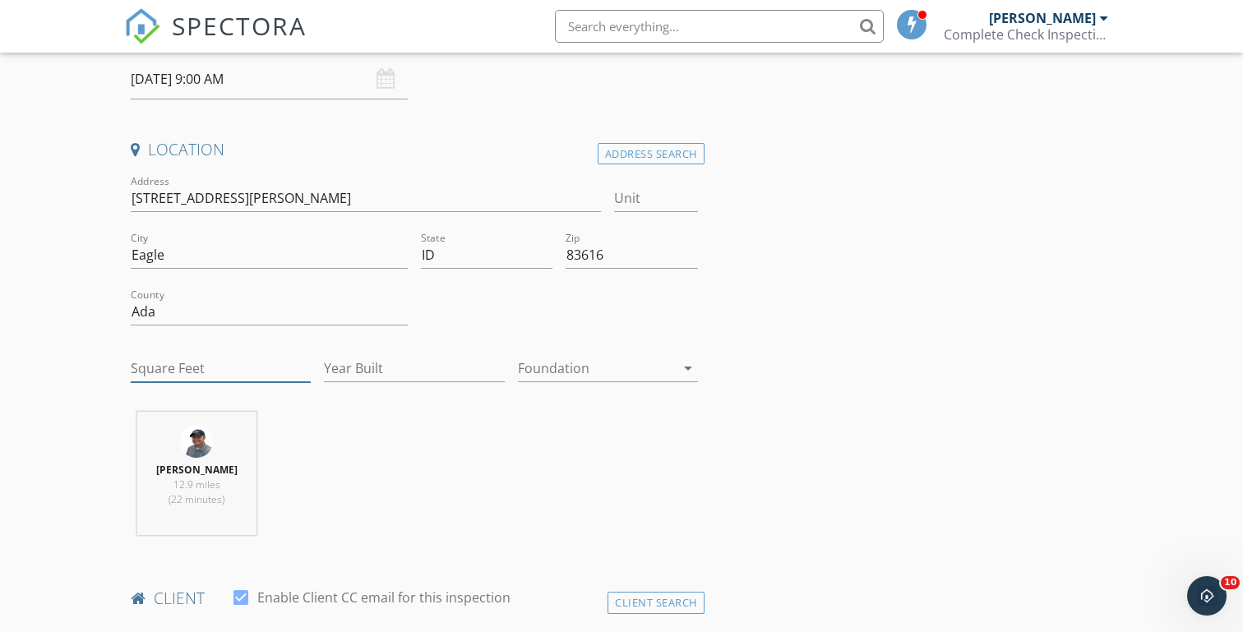
click at [173, 367] on input "Square Feet" at bounding box center [221, 368] width 180 height 27
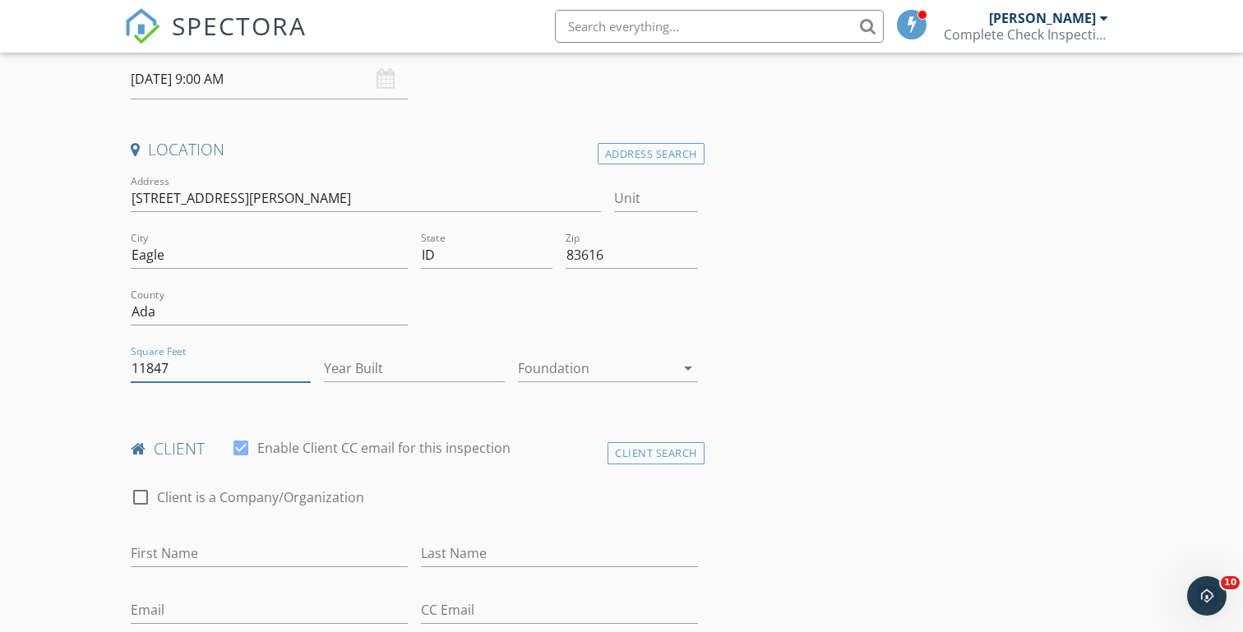
type input "11847"
click at [373, 364] on input "Year Built" at bounding box center [414, 368] width 180 height 27
type input "2025"
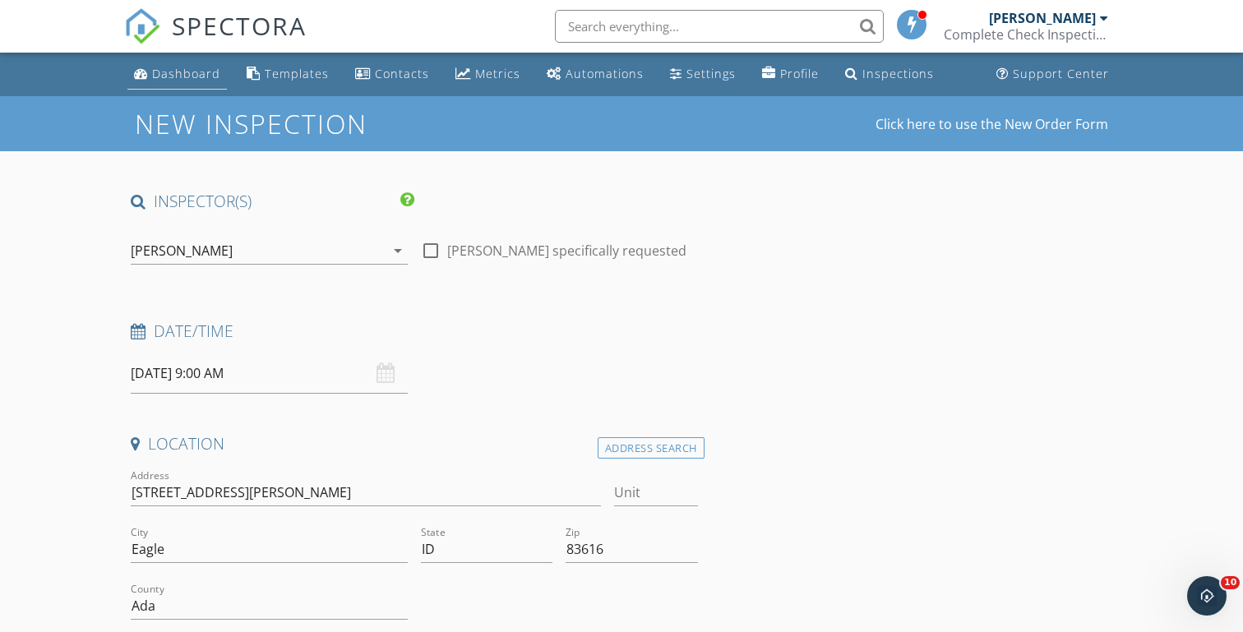
scroll to position [0, 0]
click at [182, 71] on div "Dashboard" at bounding box center [186, 74] width 68 height 16
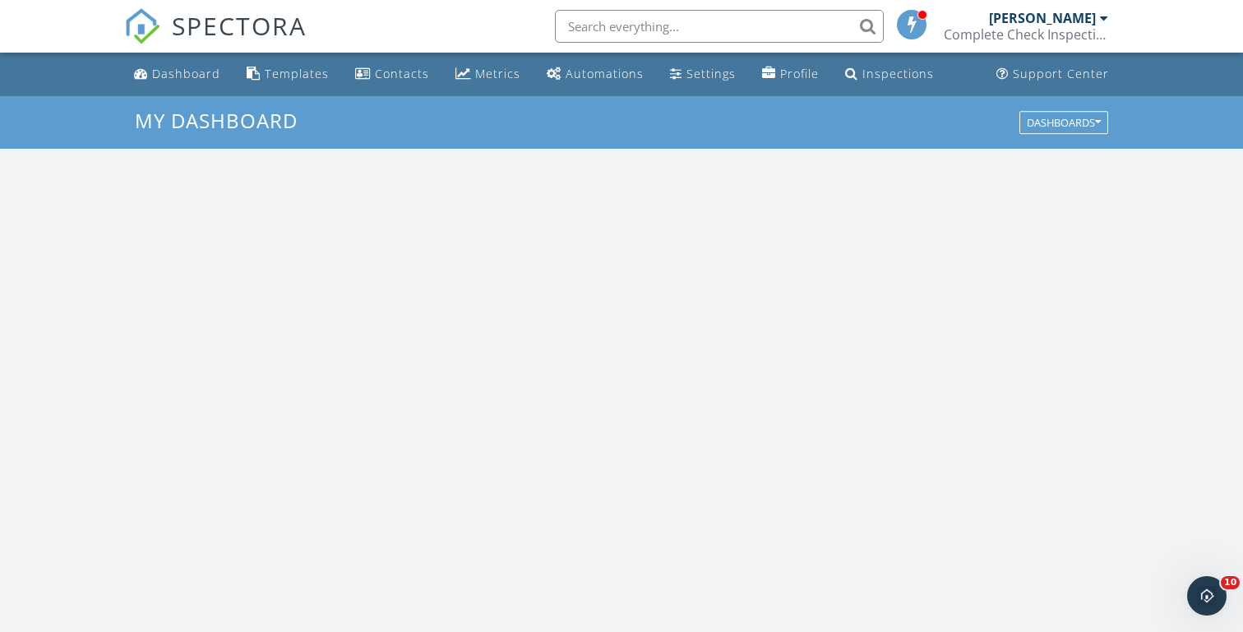
scroll to position [1497, 1244]
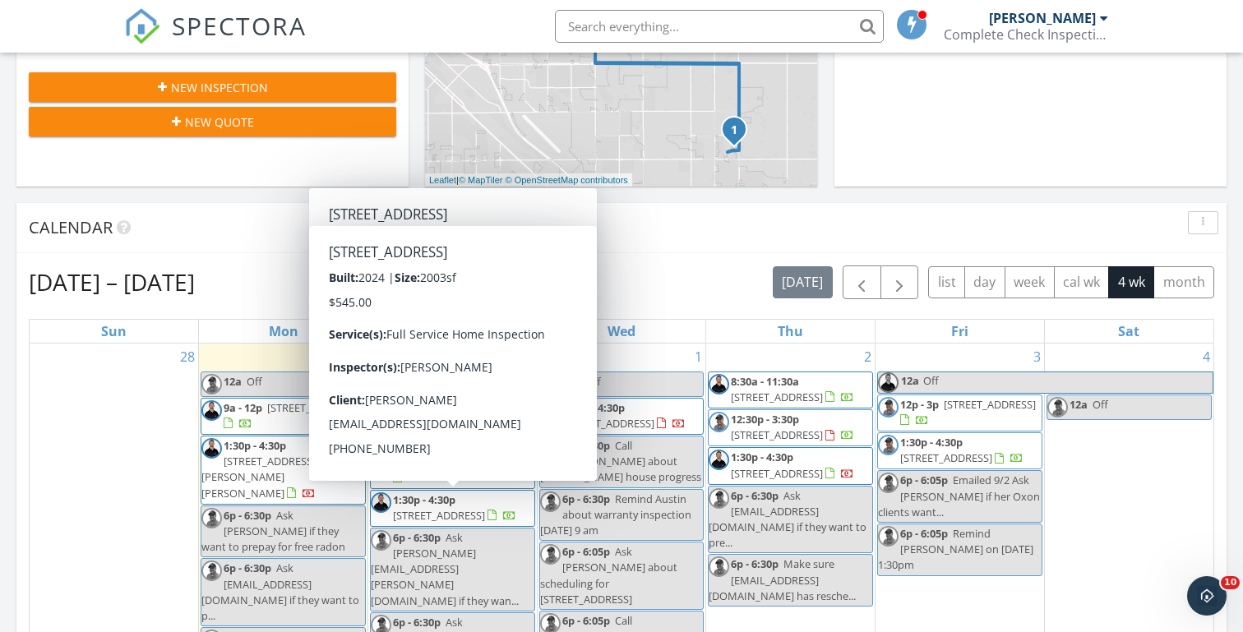
scroll to position [500, 0]
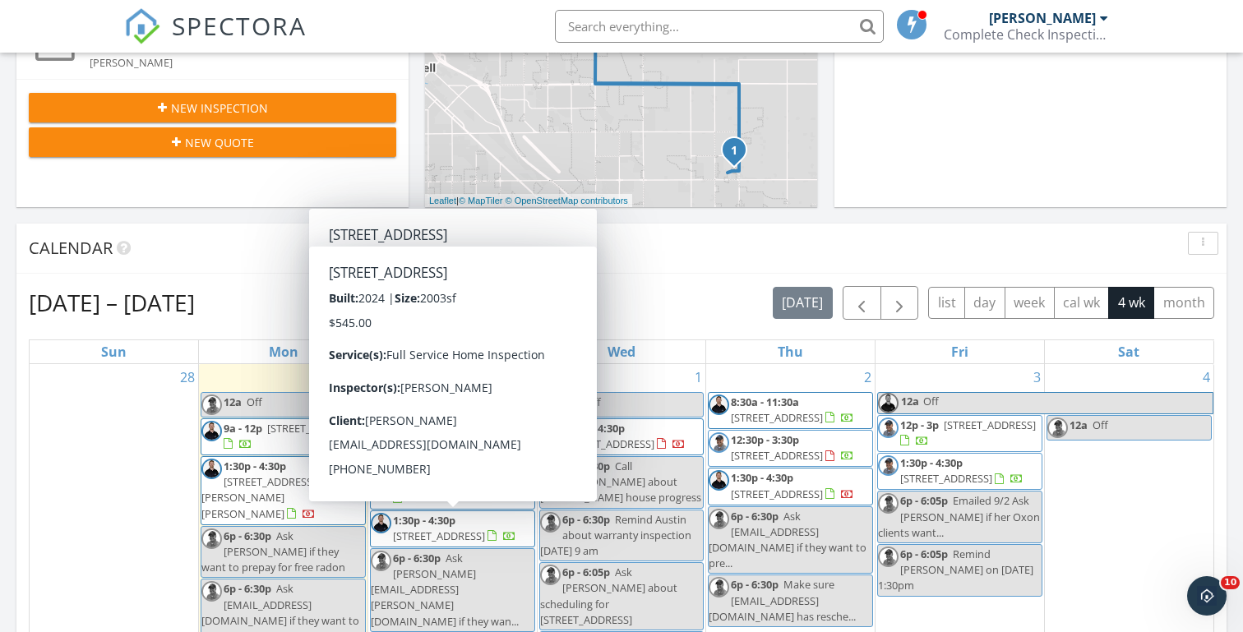
click at [287, 222] on div "[DATE] [PERSON_NAME] 12:00 am Off [PERSON_NAME] 6:00 pm Ask [EMAIL_ADDRESS][DOM…" at bounding box center [621, 462] width 1243 height 1496
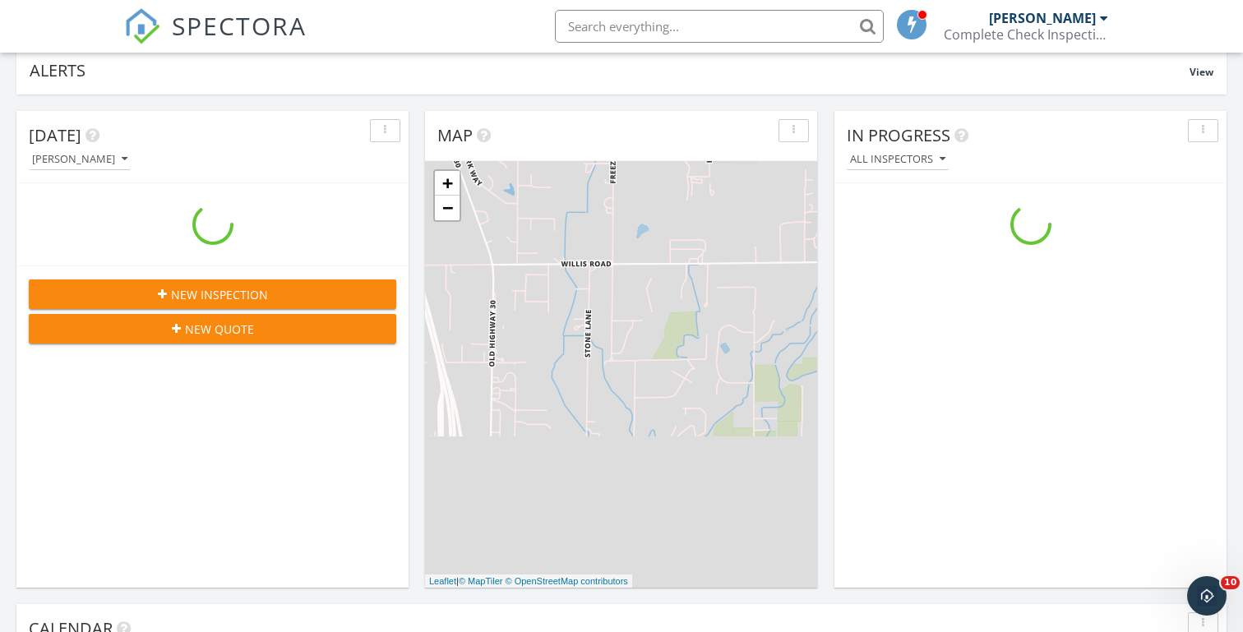
scroll to position [1497, 1244]
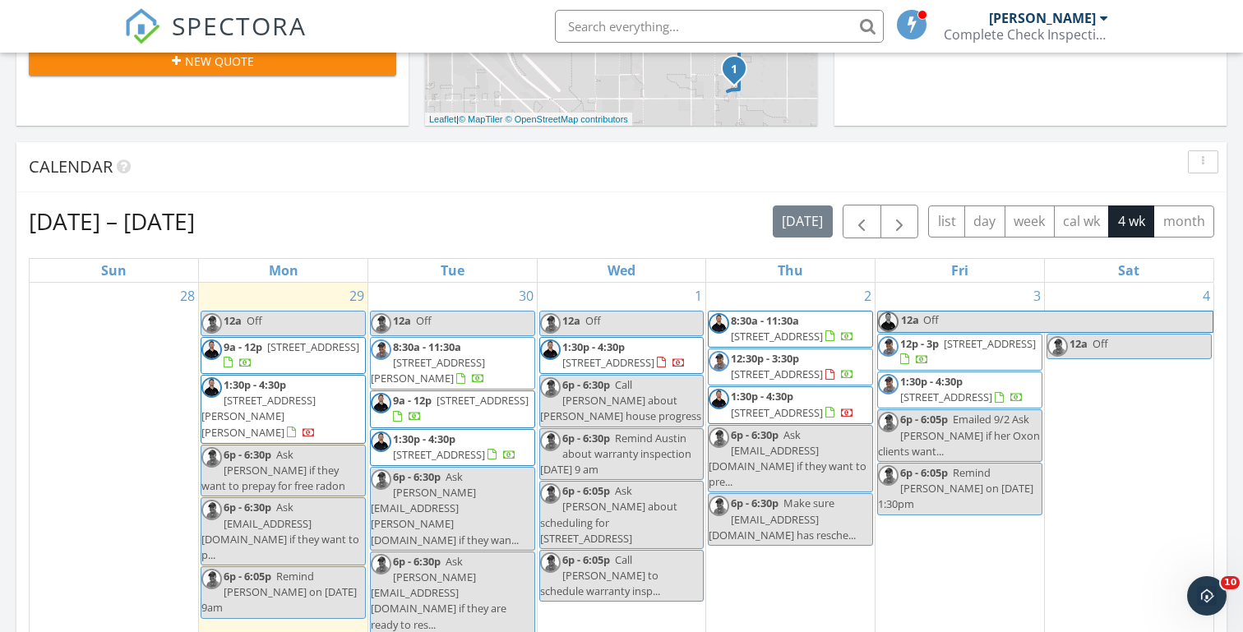
scroll to position [580, 0]
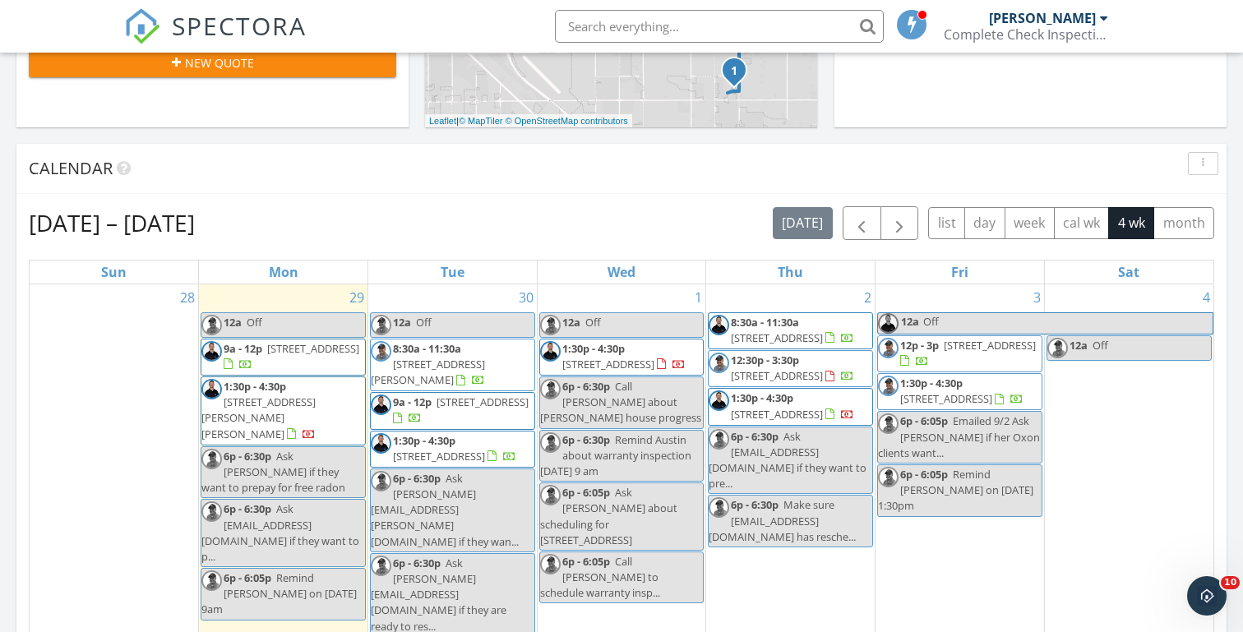
click at [418, 138] on div "Today Michael Hasson 12:00 am Off Michael Hasson 6:00 pm Ask milosnikolic323@gm…" at bounding box center [621, 382] width 1243 height 1496
click at [416, 139] on div "Today Michael Hasson 12:00 am Off Michael Hasson 6:00 pm Ask milosnikolic323@gm…" at bounding box center [621, 382] width 1243 height 1496
